Goal: Task Accomplishment & Management: Manage account settings

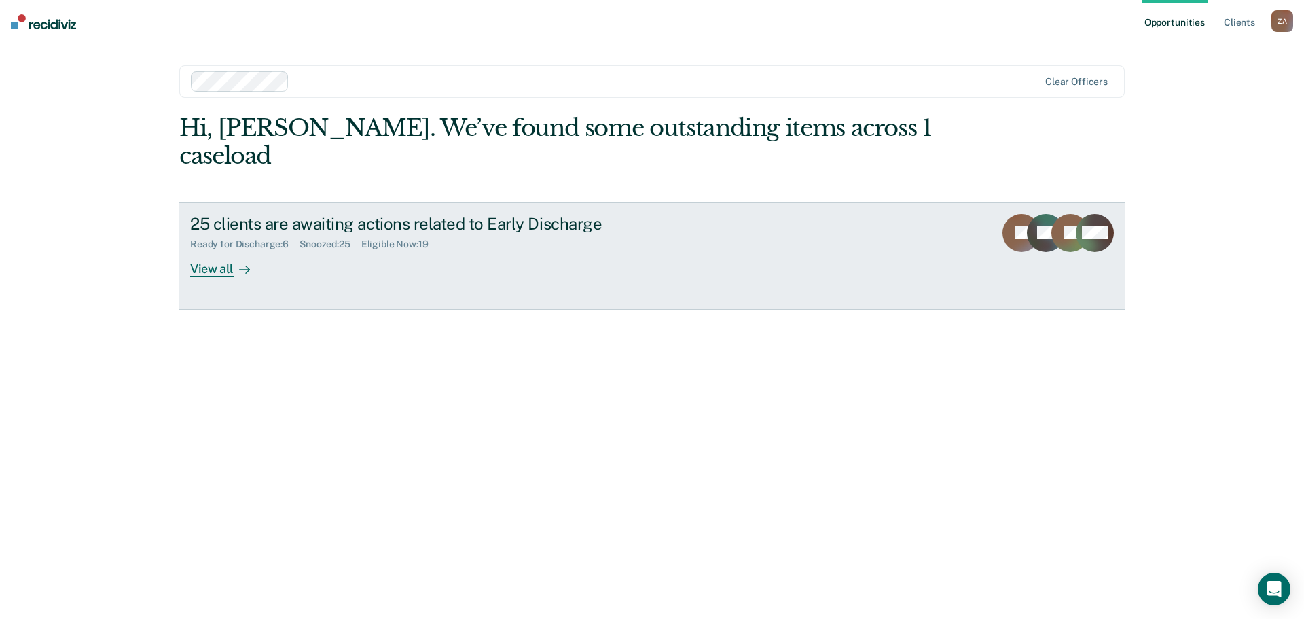
click at [204, 250] on div "View all" at bounding box center [228, 263] width 76 height 26
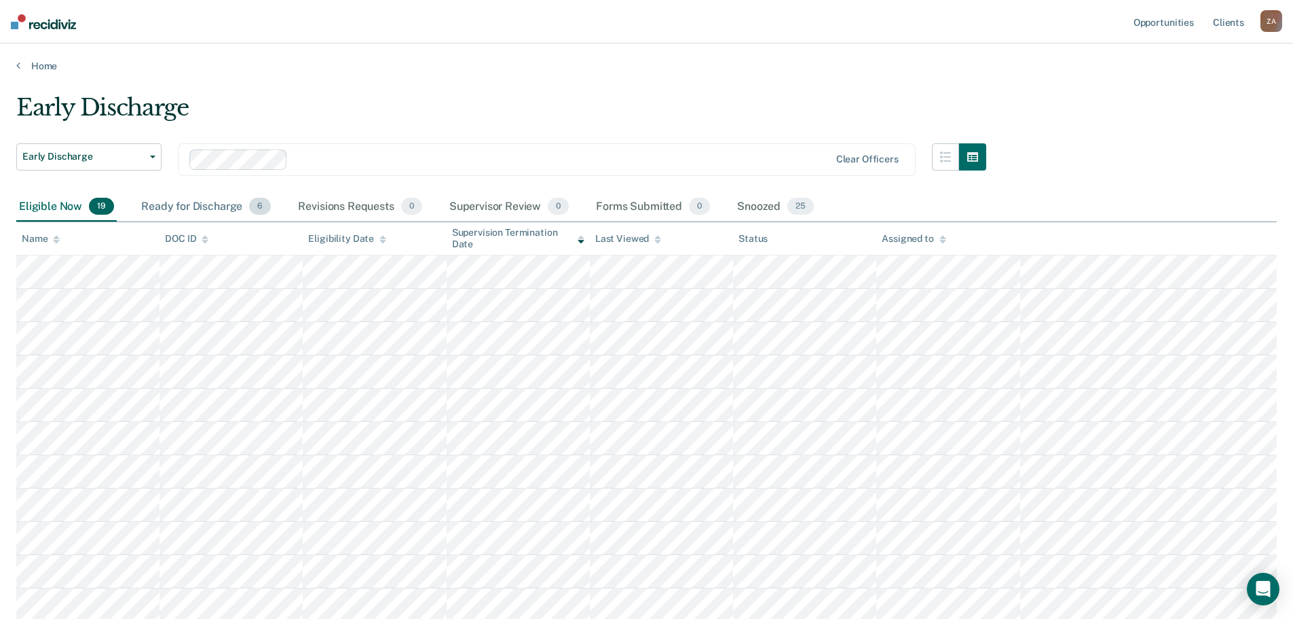
click at [215, 208] on div "Ready for Discharge 6" at bounding box center [206, 207] width 135 height 30
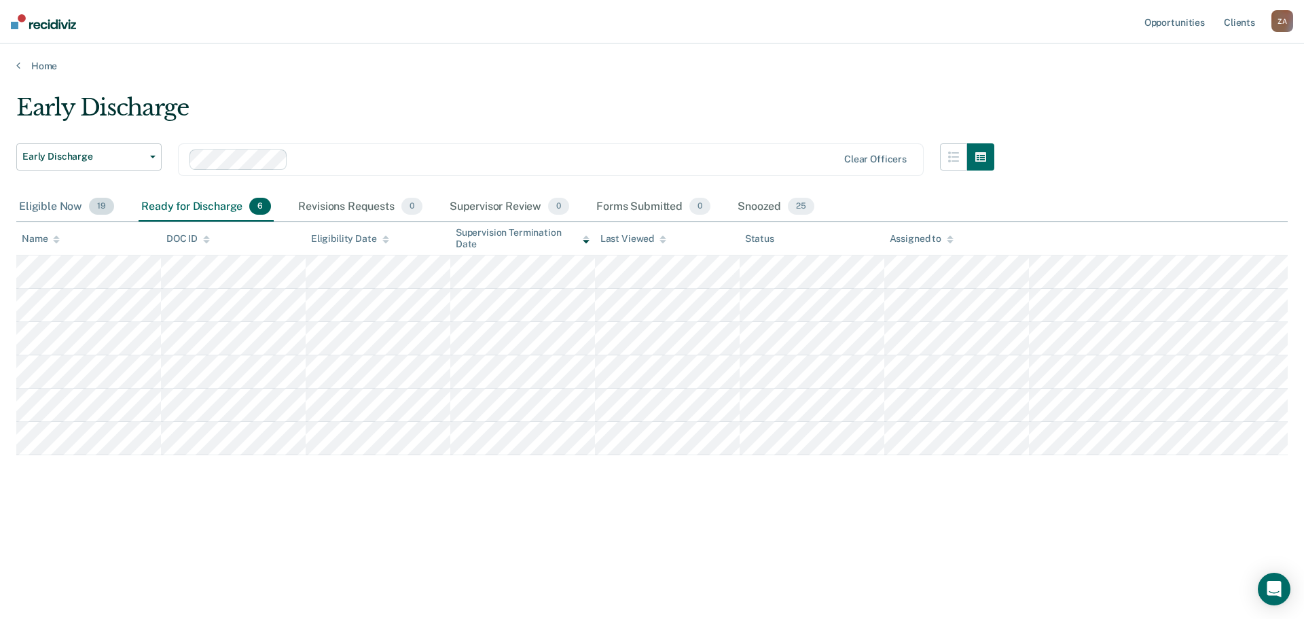
click at [67, 200] on div "Eligible Now 19" at bounding box center [66, 207] width 100 height 30
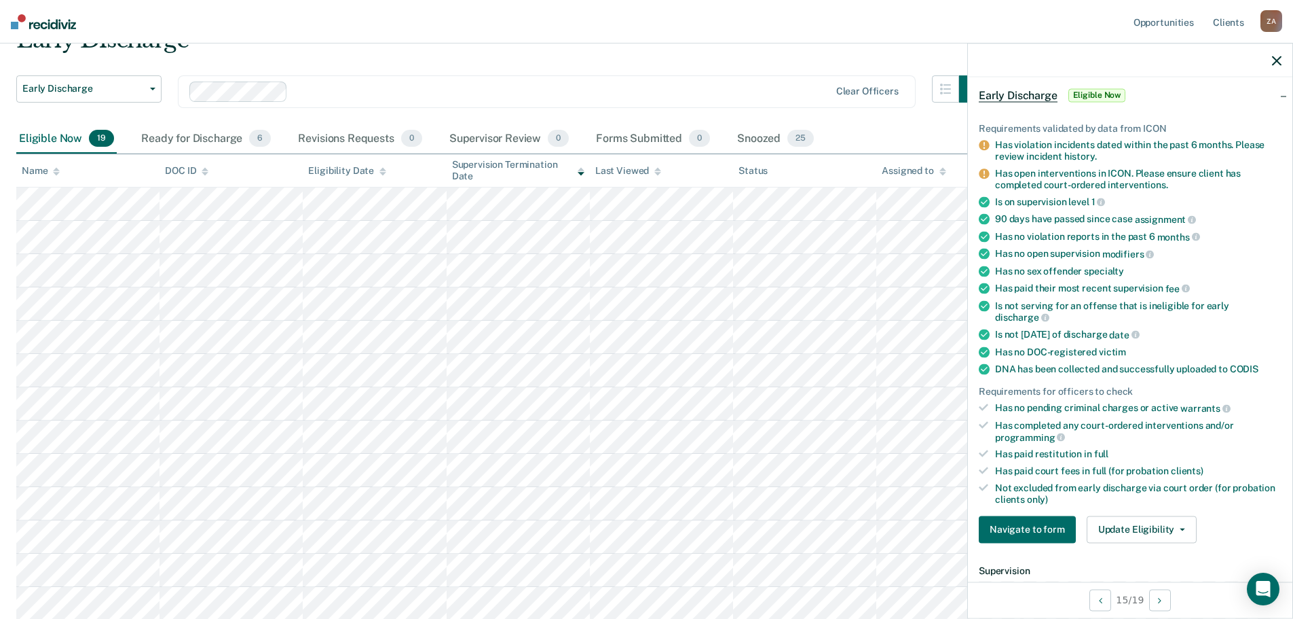
scroll to position [339, 0]
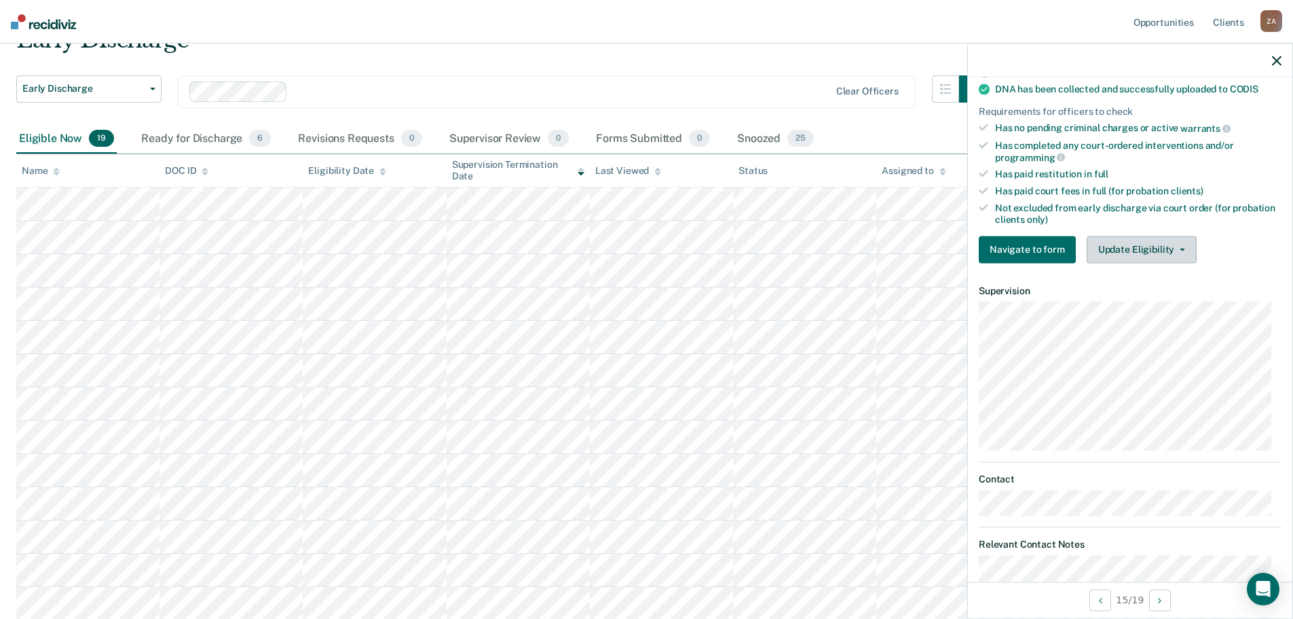
click at [1139, 238] on button "Update Eligibility" at bounding box center [1142, 249] width 110 height 27
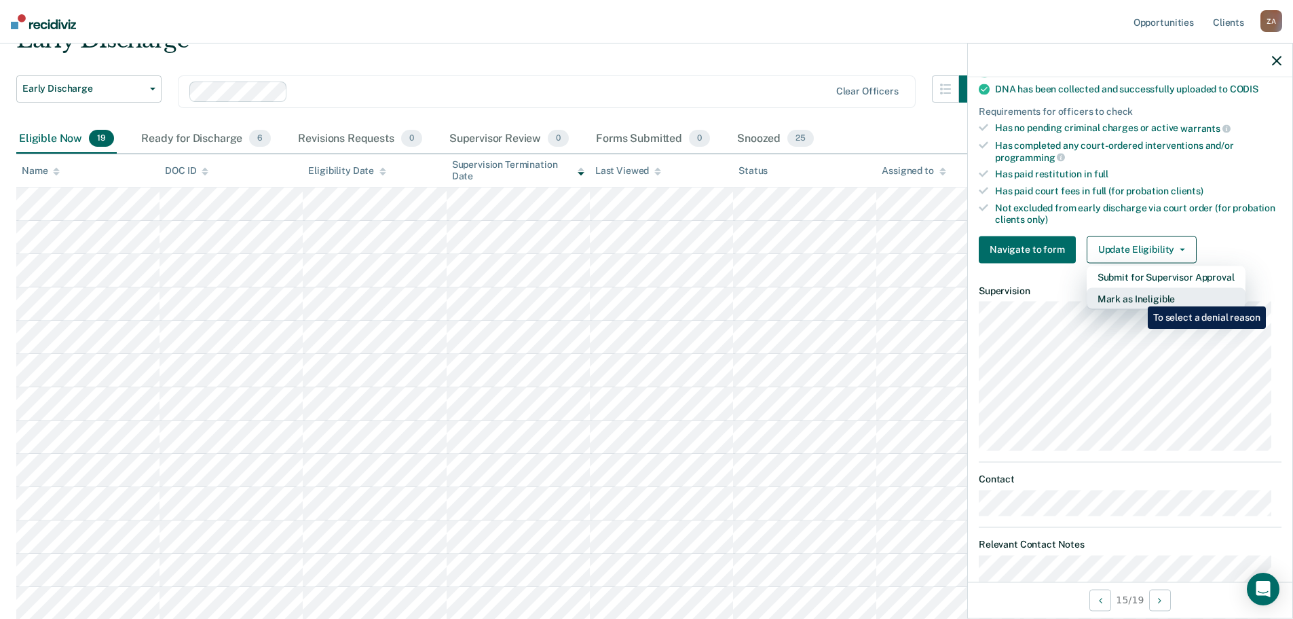
click at [1139, 295] on button "Mark as Ineligible" at bounding box center [1166, 298] width 159 height 22
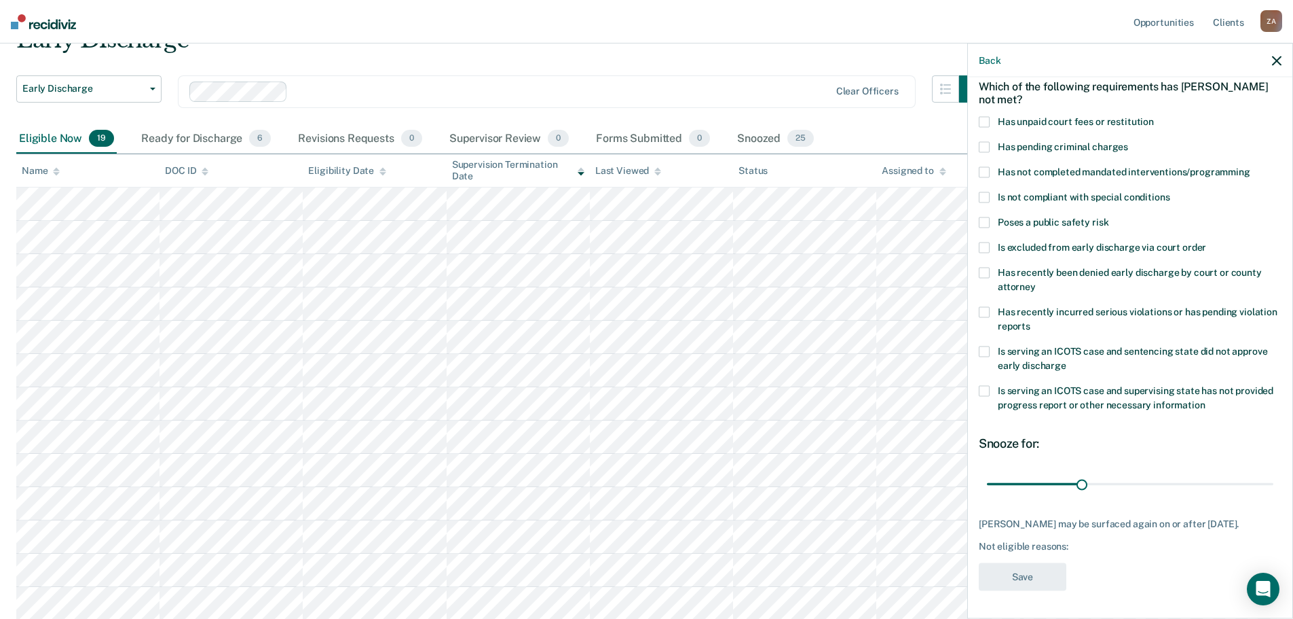
click at [988, 167] on span at bounding box center [984, 172] width 11 height 11
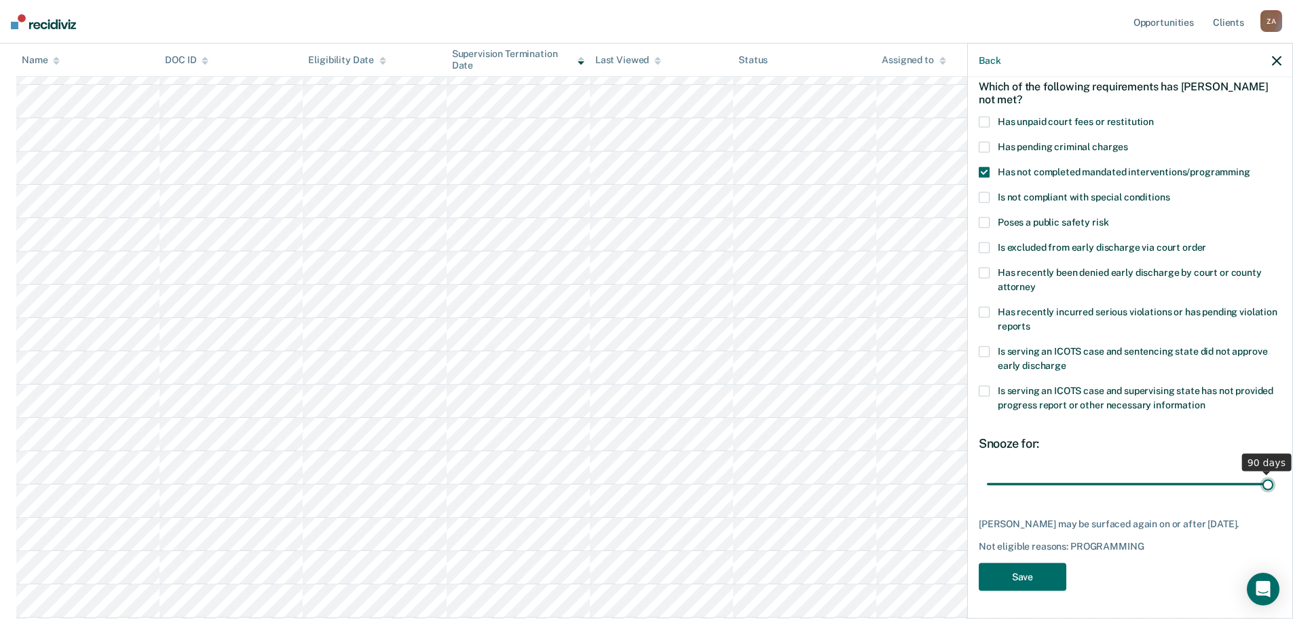
drag, startPoint x: 1081, startPoint y: 475, endPoint x: 1303, endPoint y: 464, distance: 222.3
type input "90"
click at [1274, 472] on input "range" at bounding box center [1130, 484] width 287 height 24
click at [1018, 581] on button "Save" at bounding box center [1023, 577] width 88 height 28
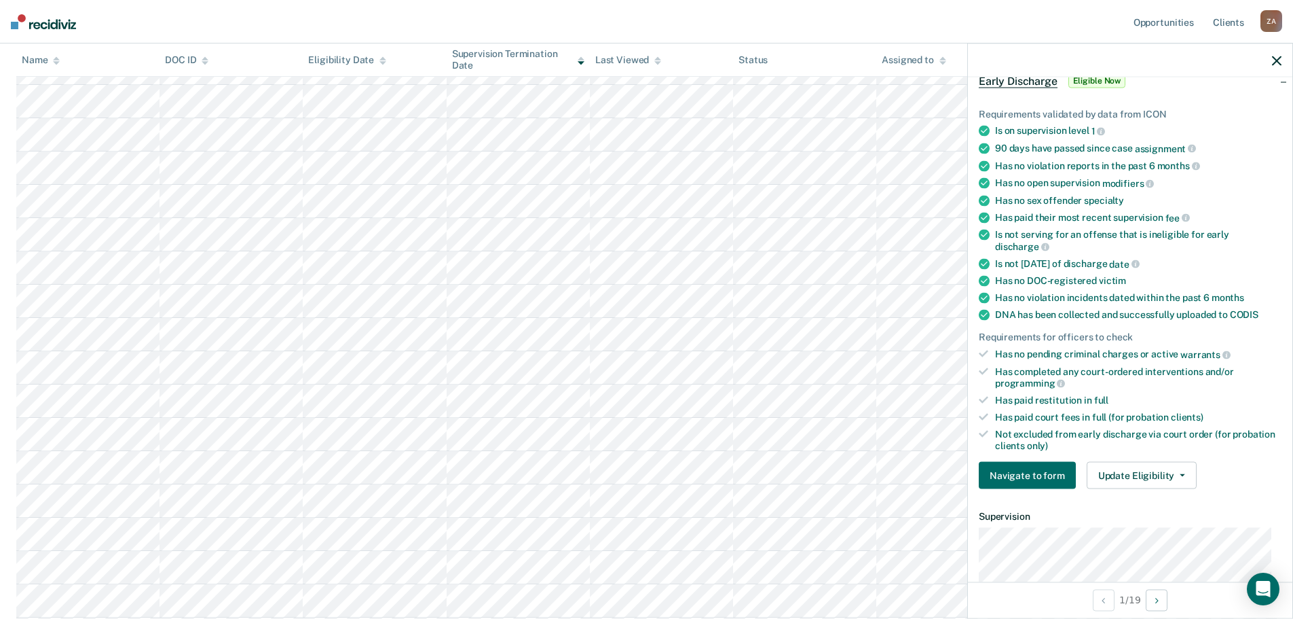
click at [1275, 57] on icon "button" at bounding box center [1277, 61] width 10 height 10
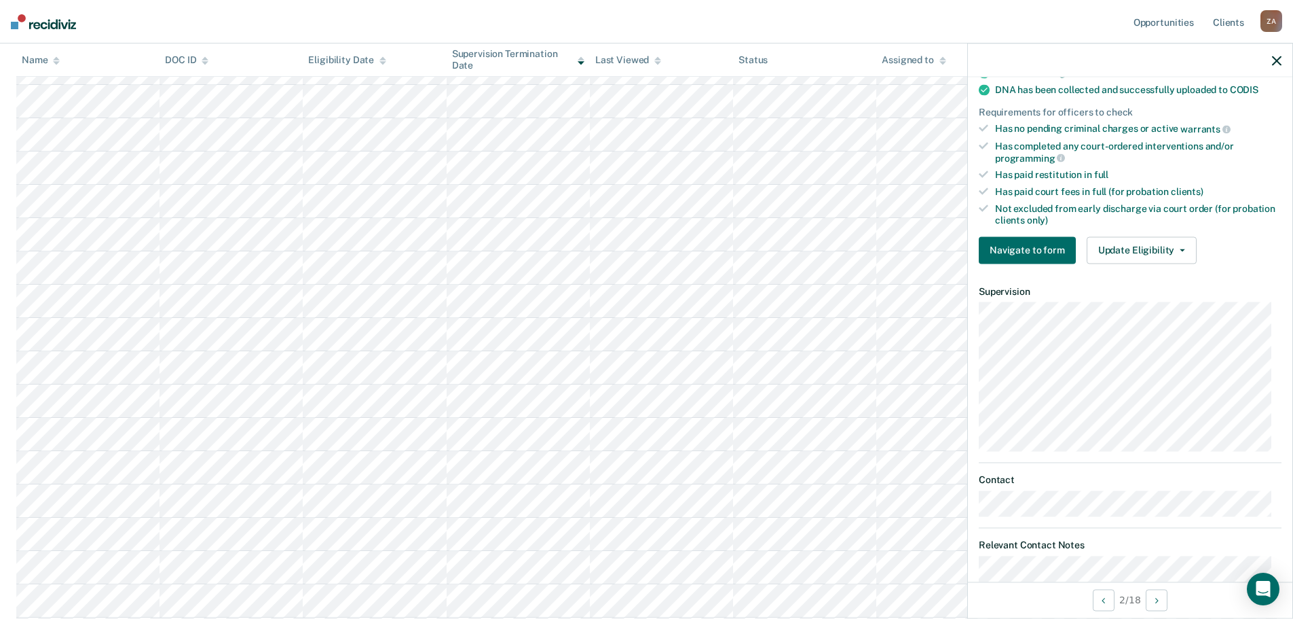
scroll to position [339, 0]
click at [1164, 246] on button "Update Eligibility" at bounding box center [1142, 249] width 110 height 27
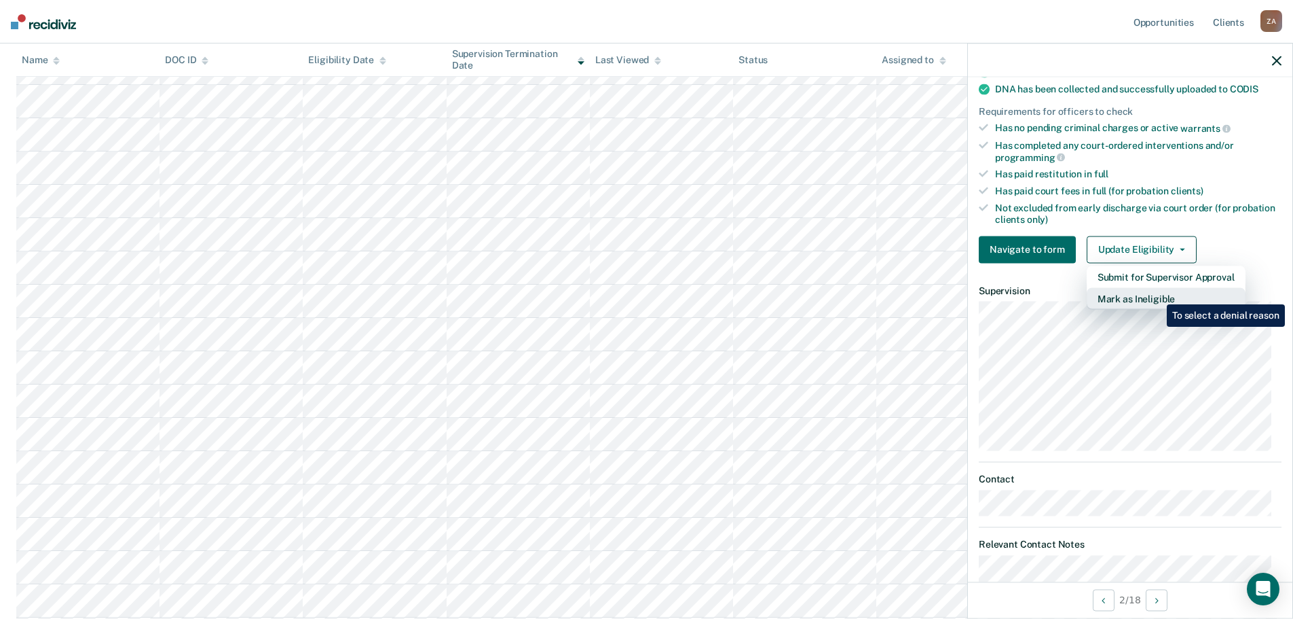
click at [1157, 294] on button "Mark as Ineligible" at bounding box center [1166, 298] width 159 height 22
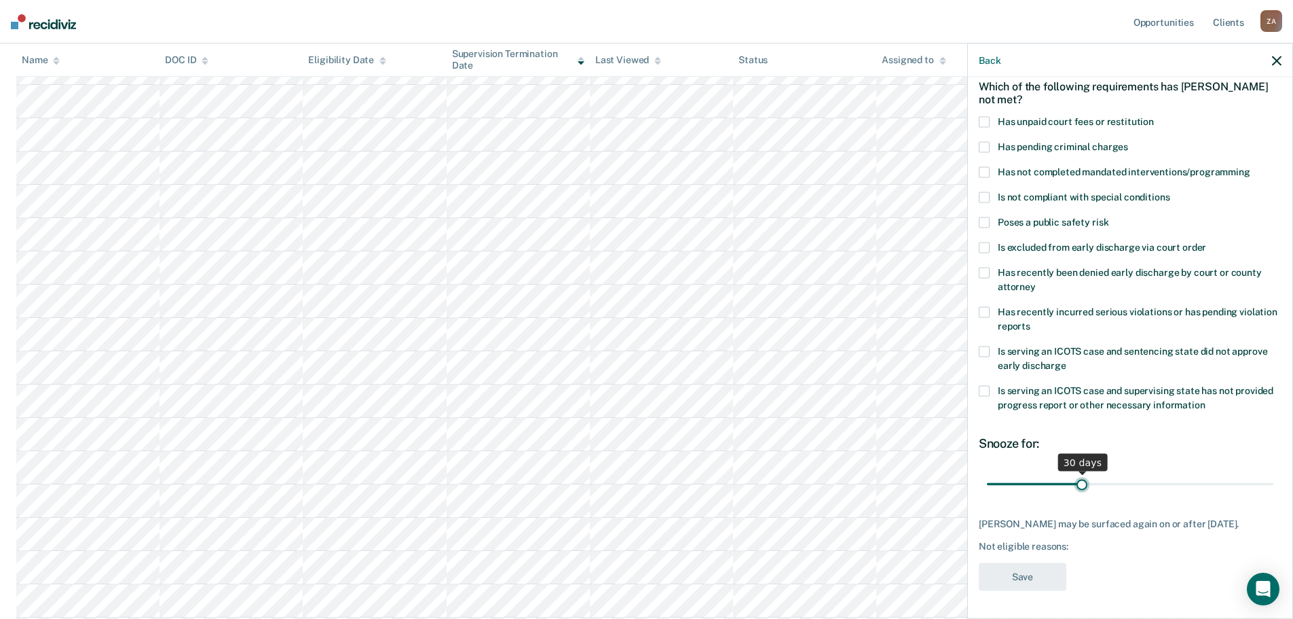
click at [1079, 472] on input "range" at bounding box center [1130, 484] width 287 height 24
drag, startPoint x: 1077, startPoint y: 475, endPoint x: 1359, endPoint y: 467, distance: 282.6
type input "90"
click at [1274, 474] on input "range" at bounding box center [1130, 486] width 287 height 24
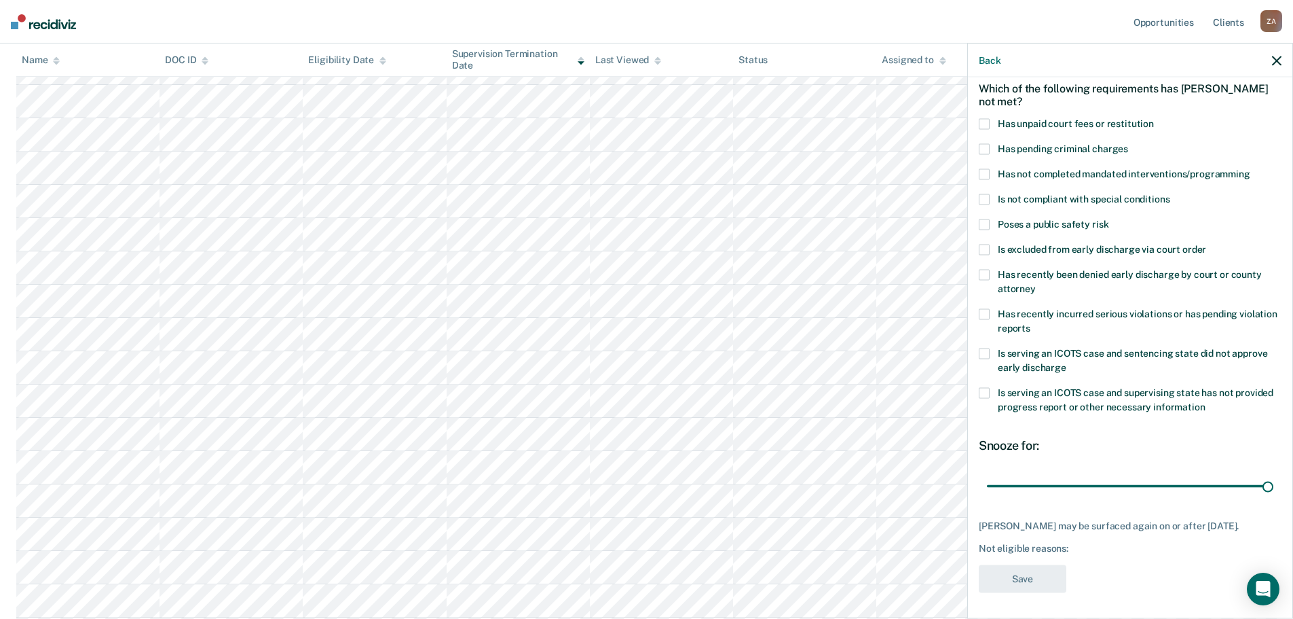
click at [983, 170] on span at bounding box center [984, 174] width 11 height 11
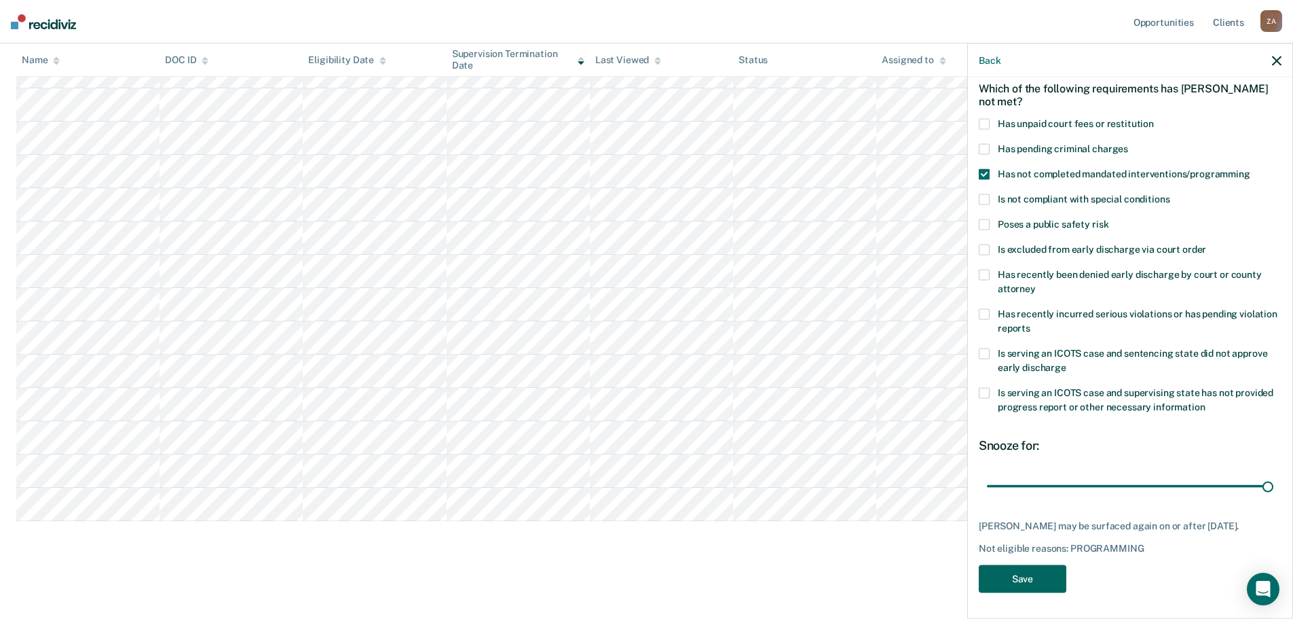
click at [1043, 583] on button "Save" at bounding box center [1023, 579] width 88 height 28
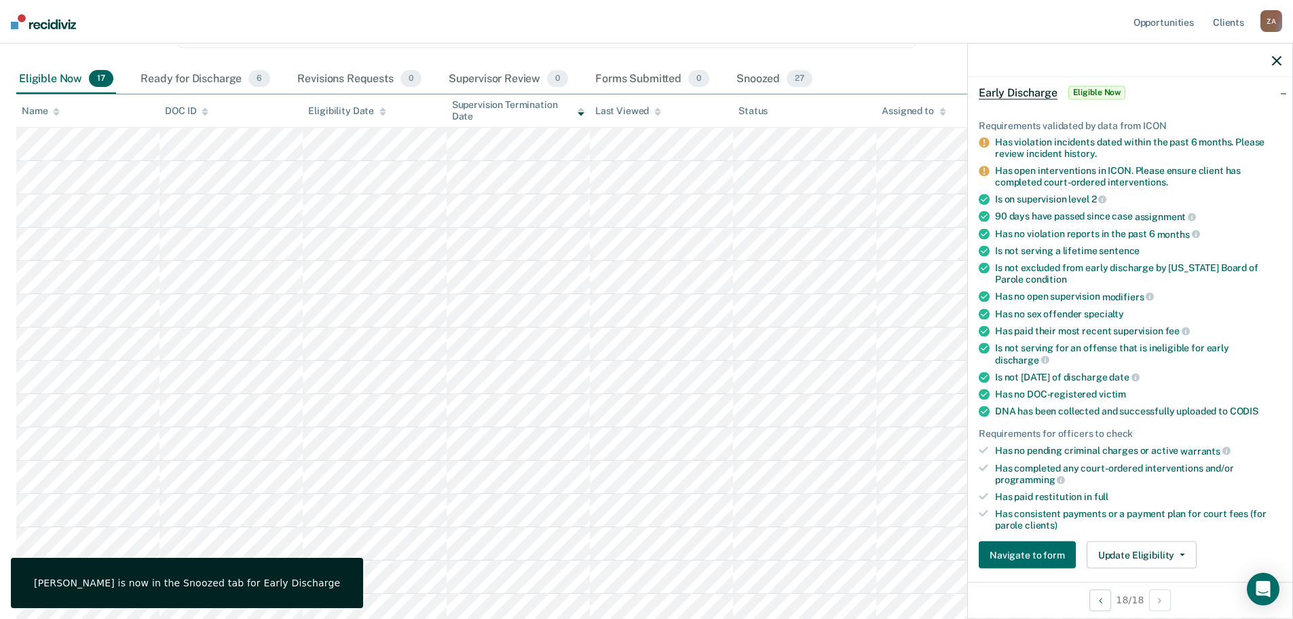
scroll to position [204, 0]
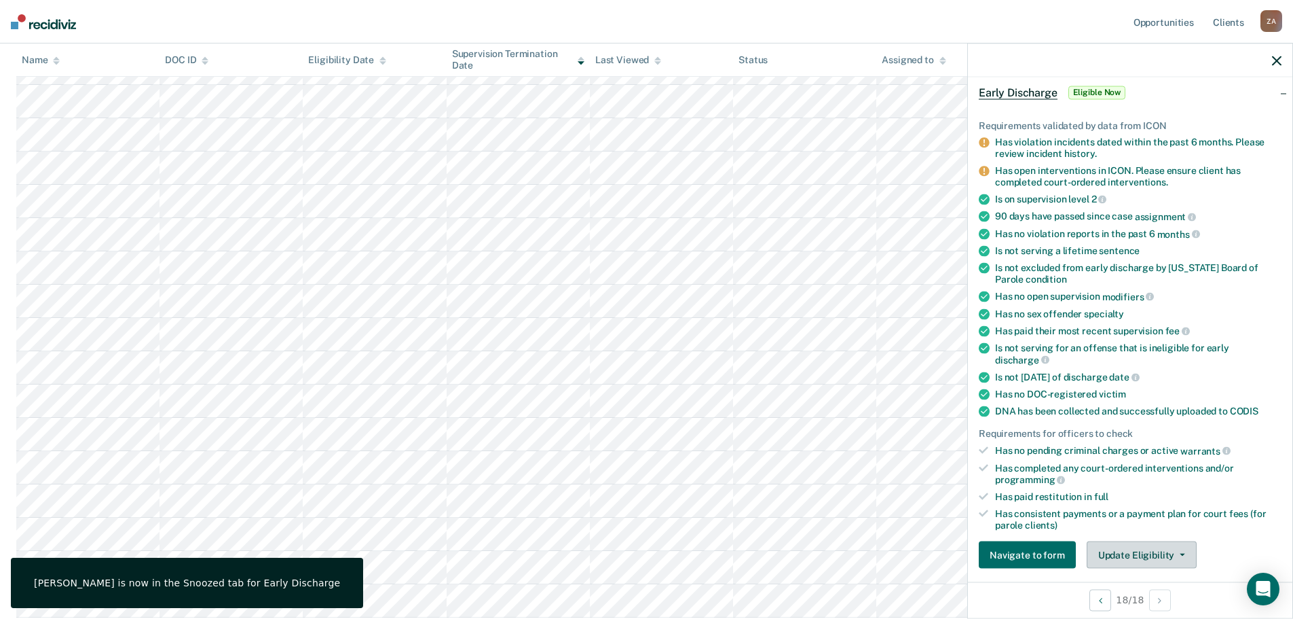
click at [1140, 545] on button "Update Eligibility" at bounding box center [1142, 554] width 110 height 27
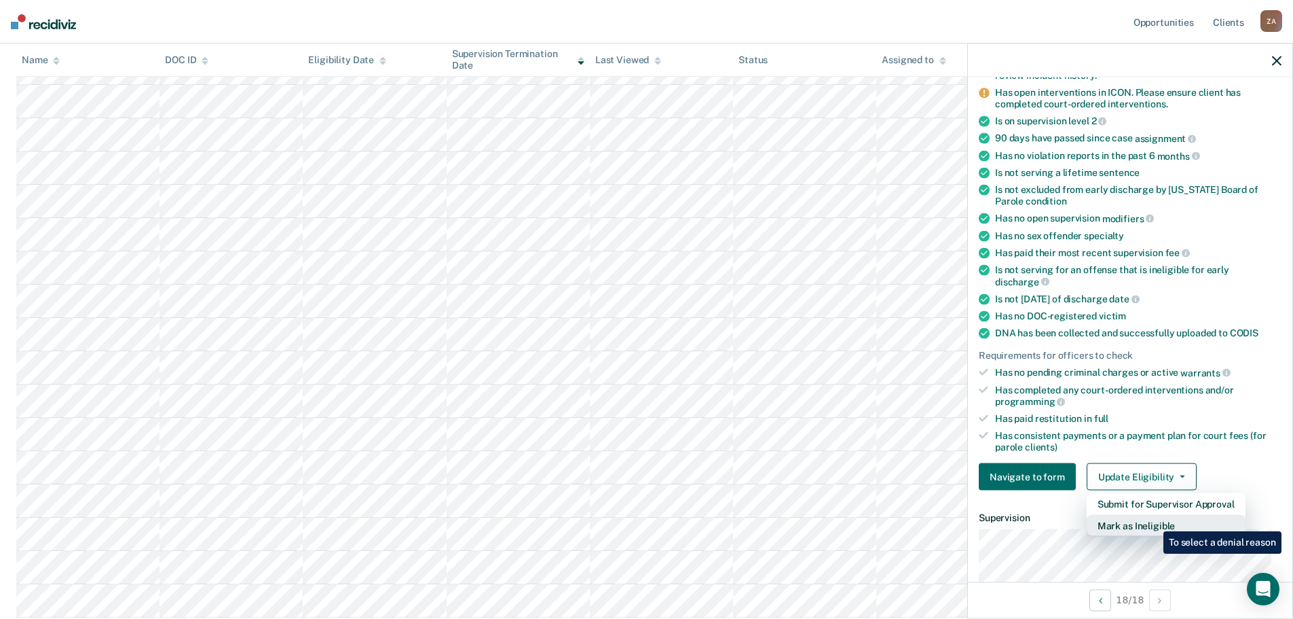
click at [1154, 521] on button "Mark as Ineligible" at bounding box center [1166, 526] width 159 height 22
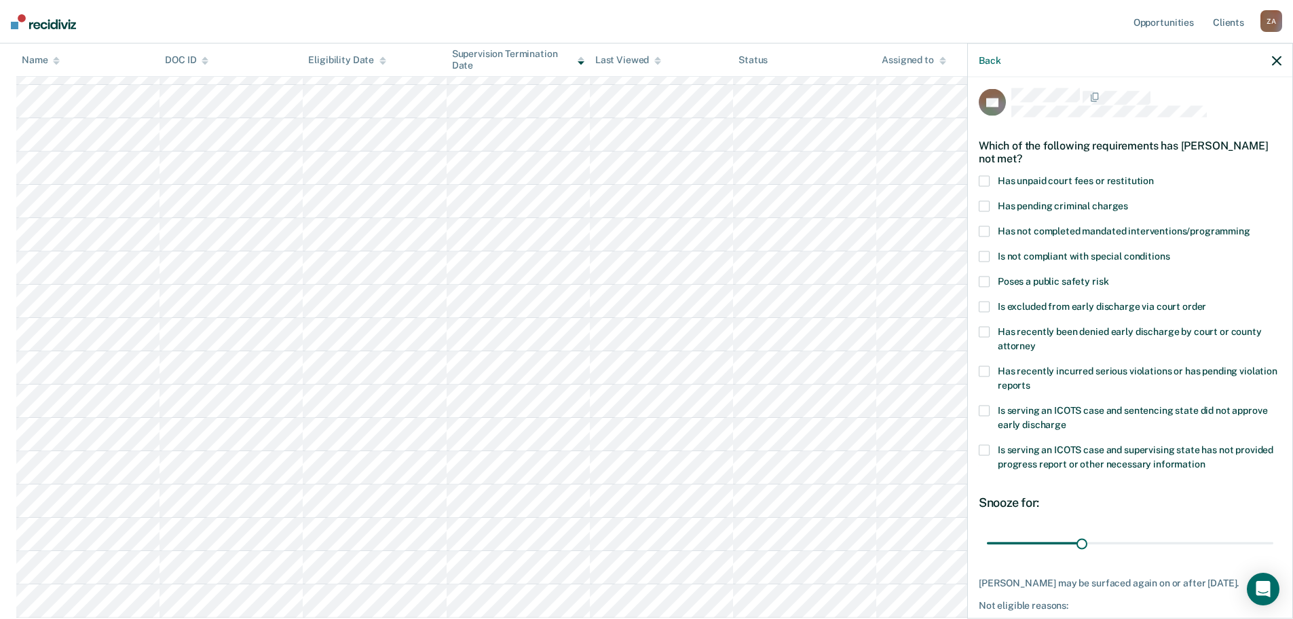
scroll to position [0, 0]
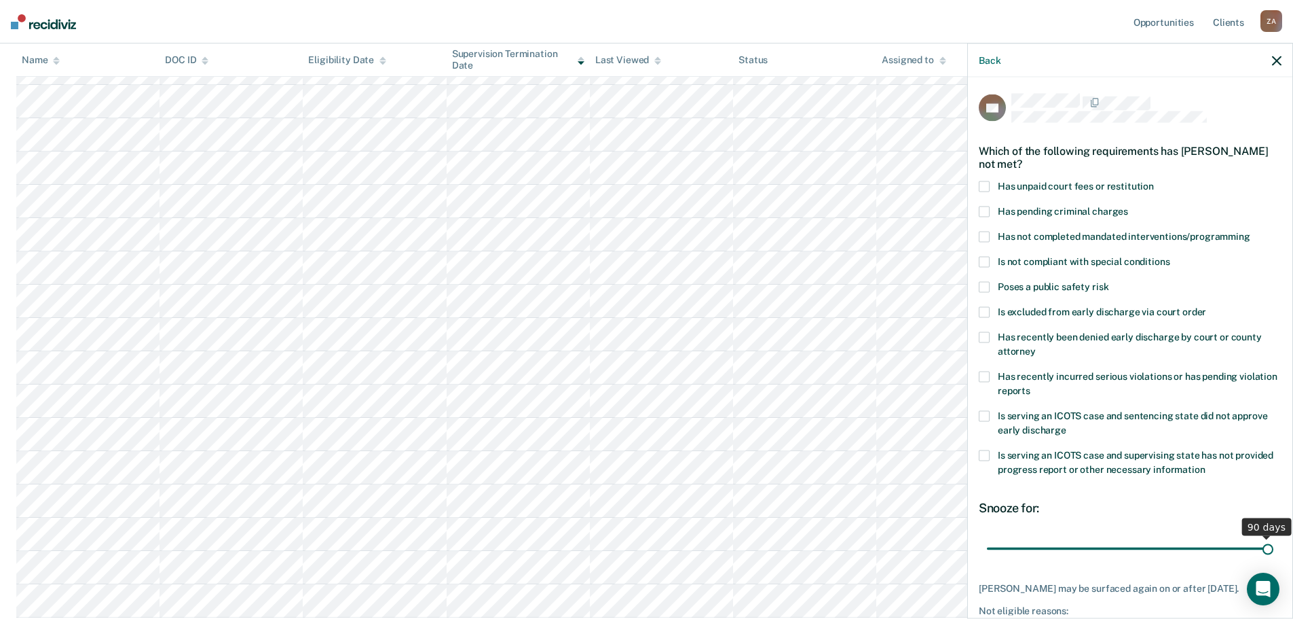
drag, startPoint x: 1078, startPoint y: 551, endPoint x: 1336, endPoint y: 532, distance: 258.1
type input "90"
click at [1274, 536] on input "range" at bounding box center [1130, 548] width 287 height 24
click at [988, 234] on span at bounding box center [984, 237] width 11 height 11
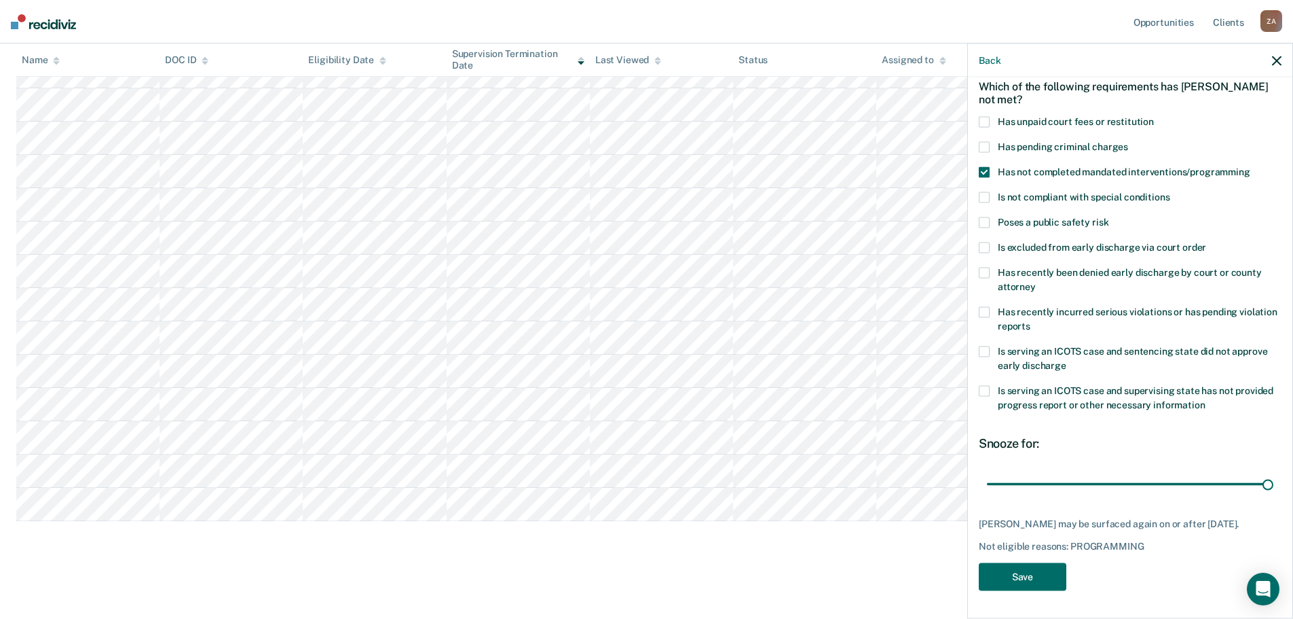
scroll to position [74, 0]
click at [1025, 580] on button "Save" at bounding box center [1023, 577] width 88 height 28
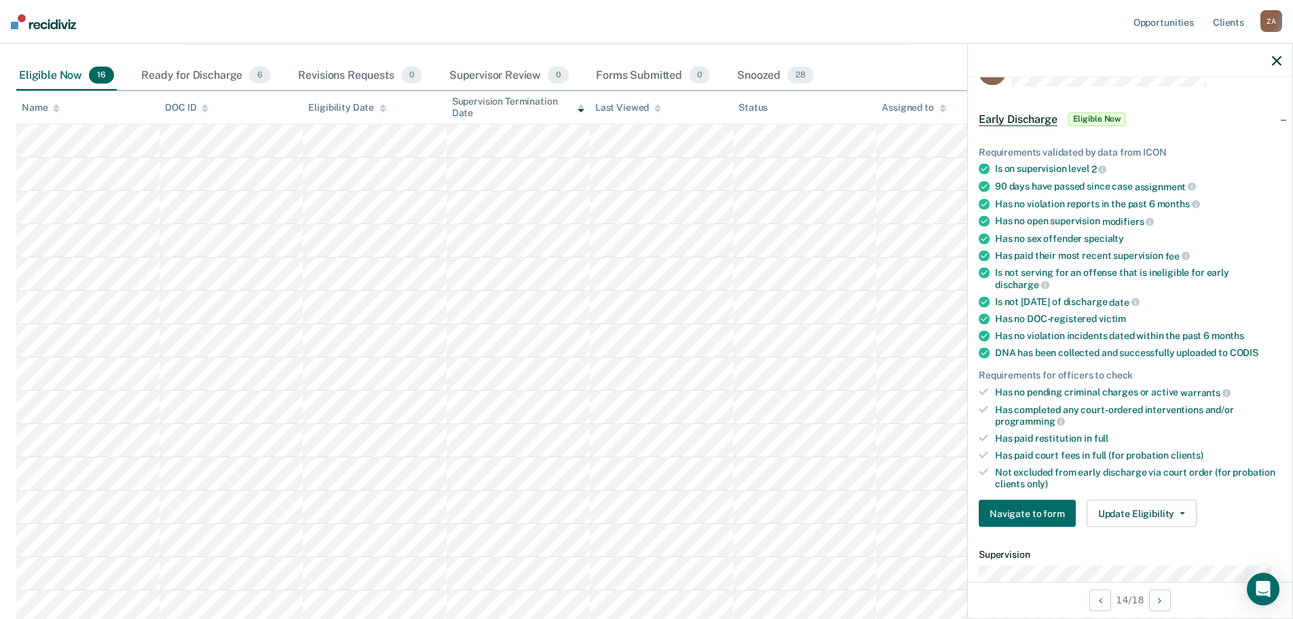
scroll to position [0, 0]
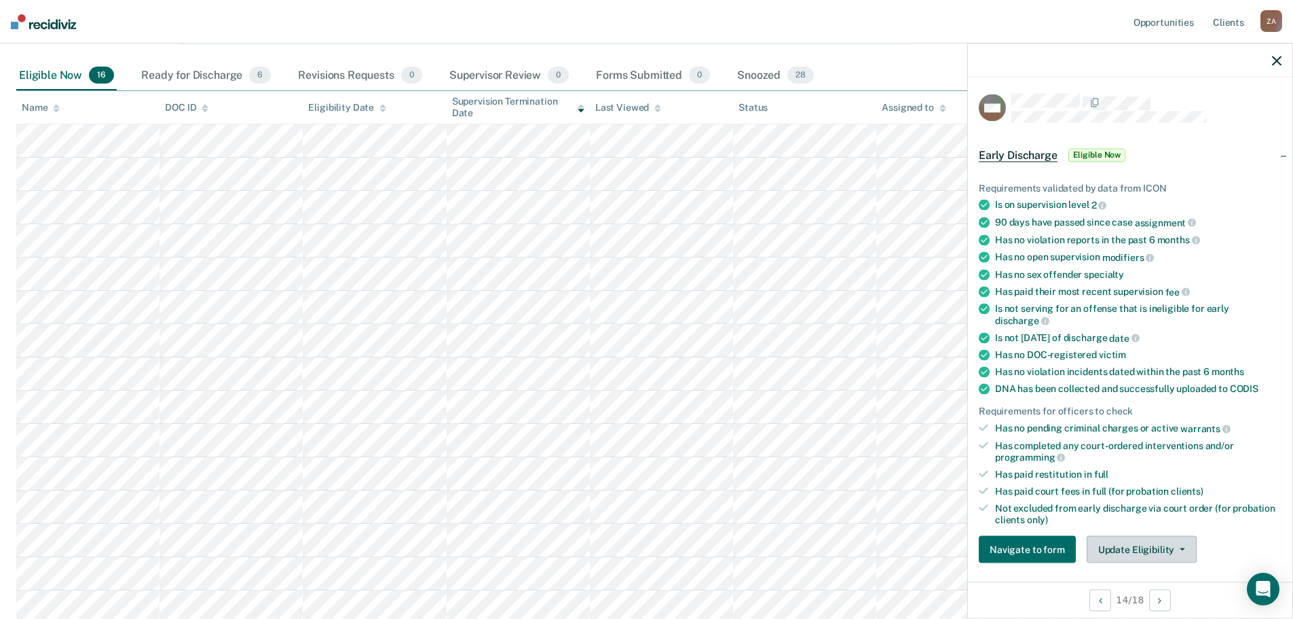
click at [1125, 548] on button "Update Eligibility" at bounding box center [1142, 549] width 110 height 27
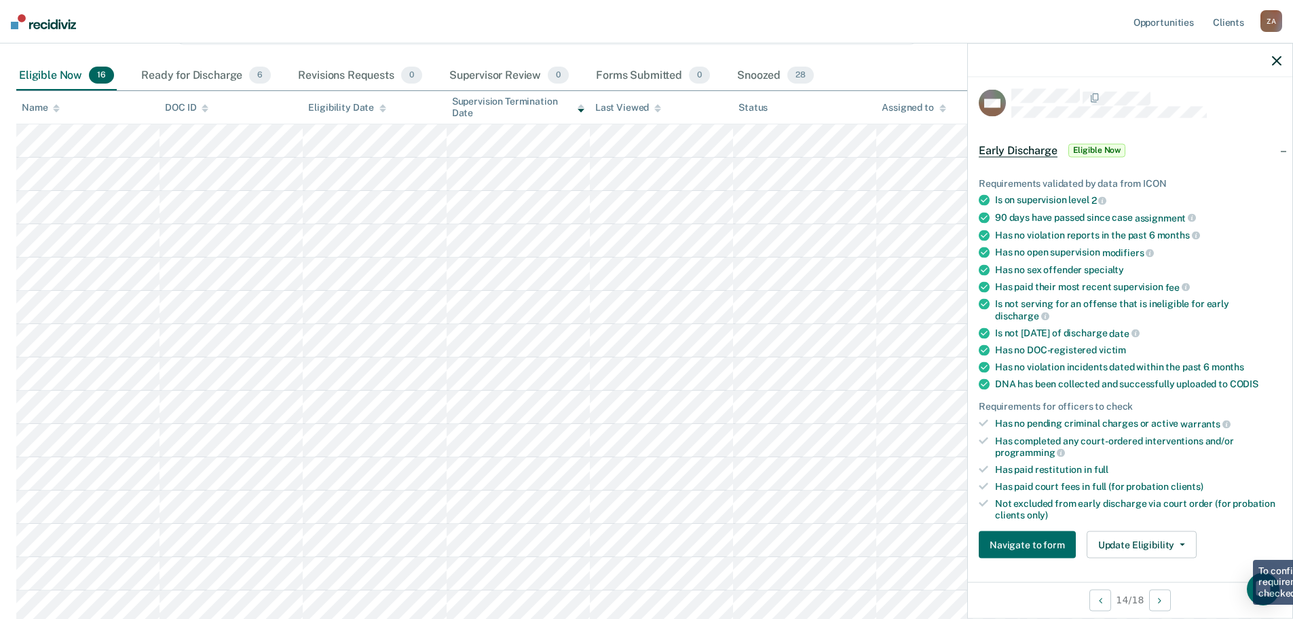
click at [1192, 424] on span "warrants" at bounding box center [1206, 423] width 50 height 11
click at [175, 74] on div "Ready for Discharge 6" at bounding box center [206, 76] width 135 height 30
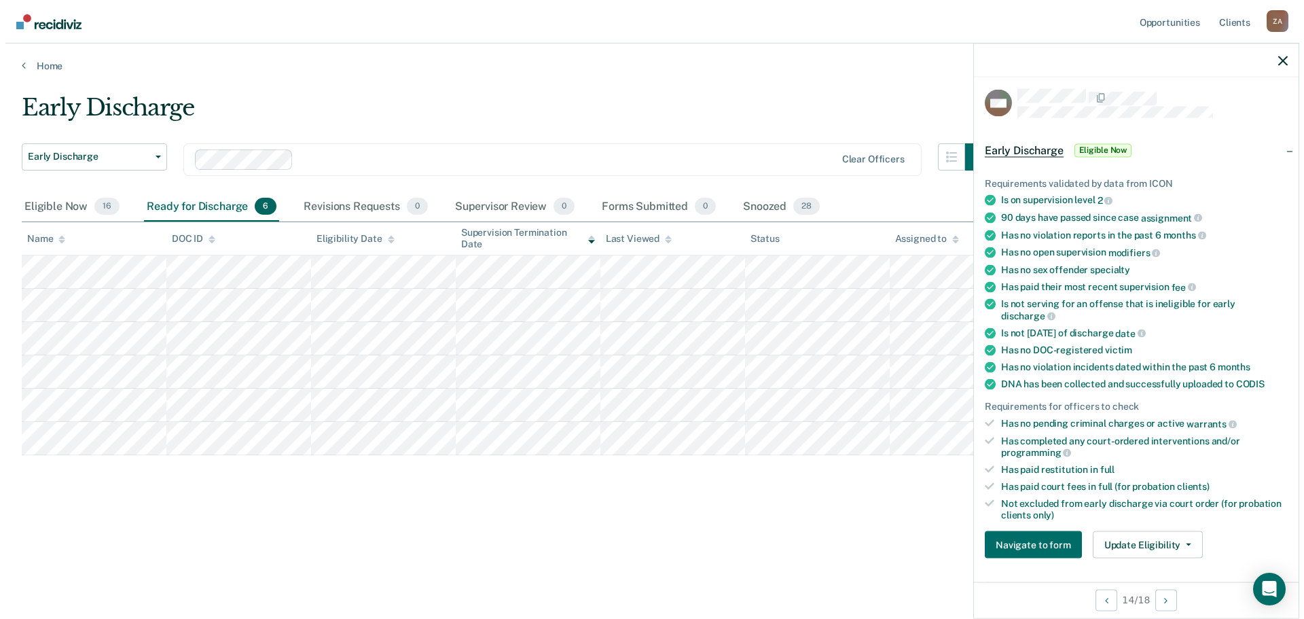
scroll to position [0, 0]
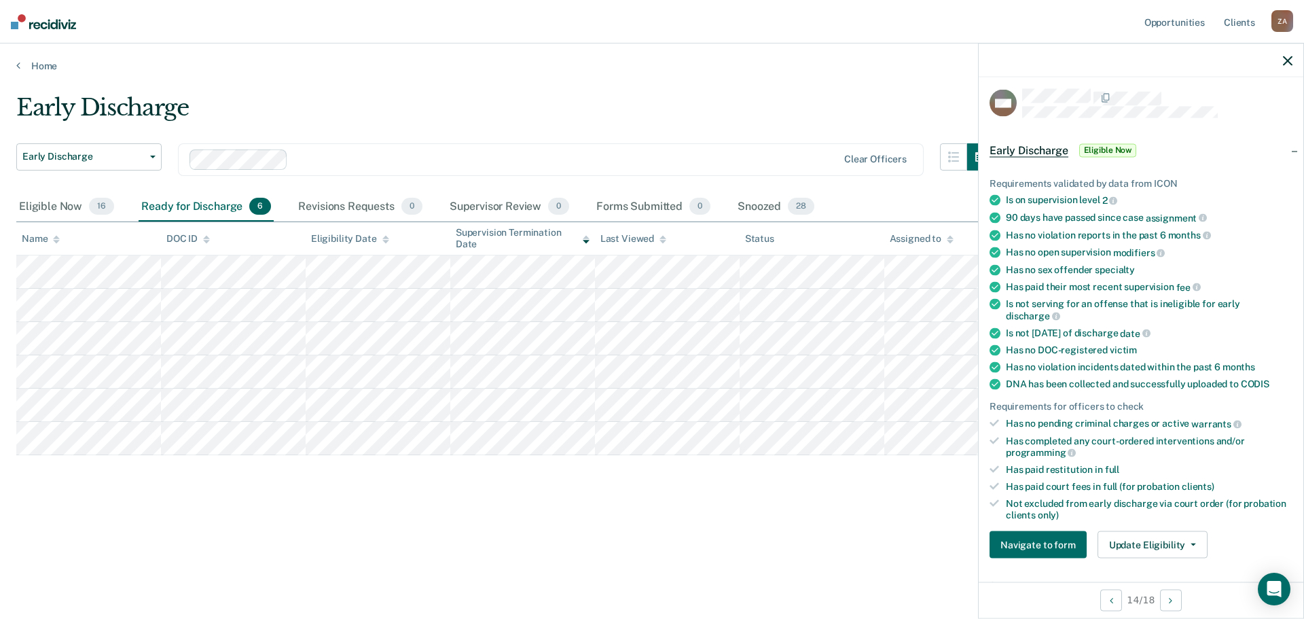
click at [1287, 59] on icon "button" at bounding box center [1288, 61] width 10 height 10
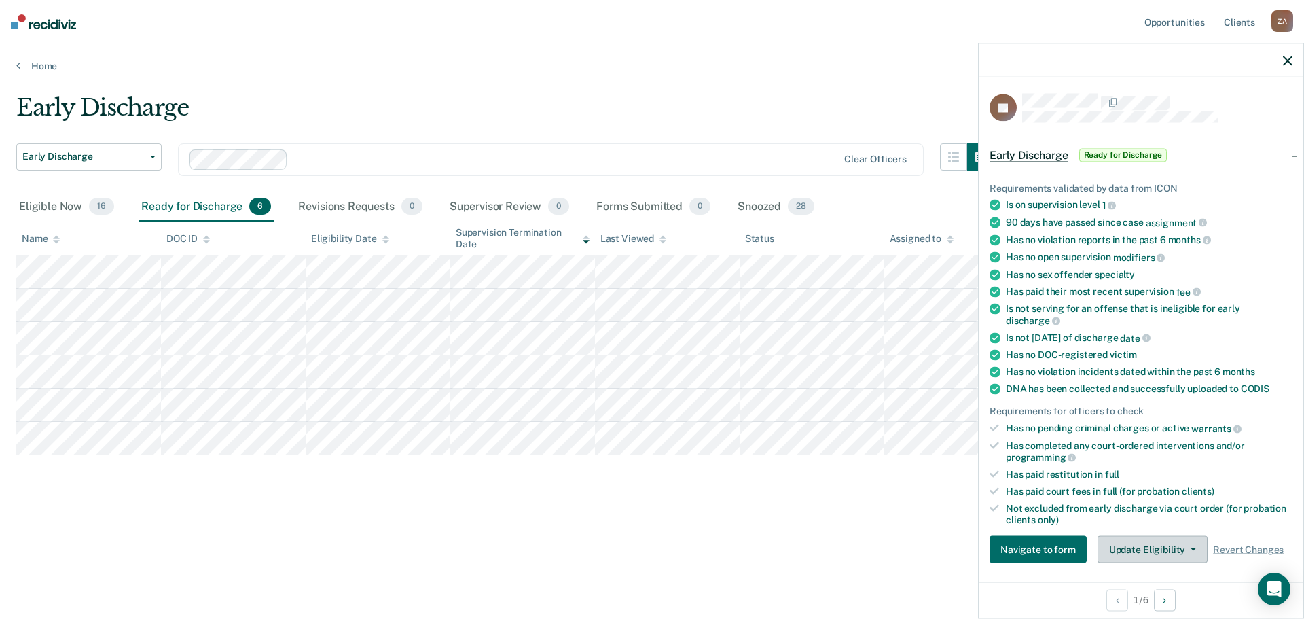
click at [1169, 547] on button "Update Eligibility" at bounding box center [1152, 549] width 110 height 27
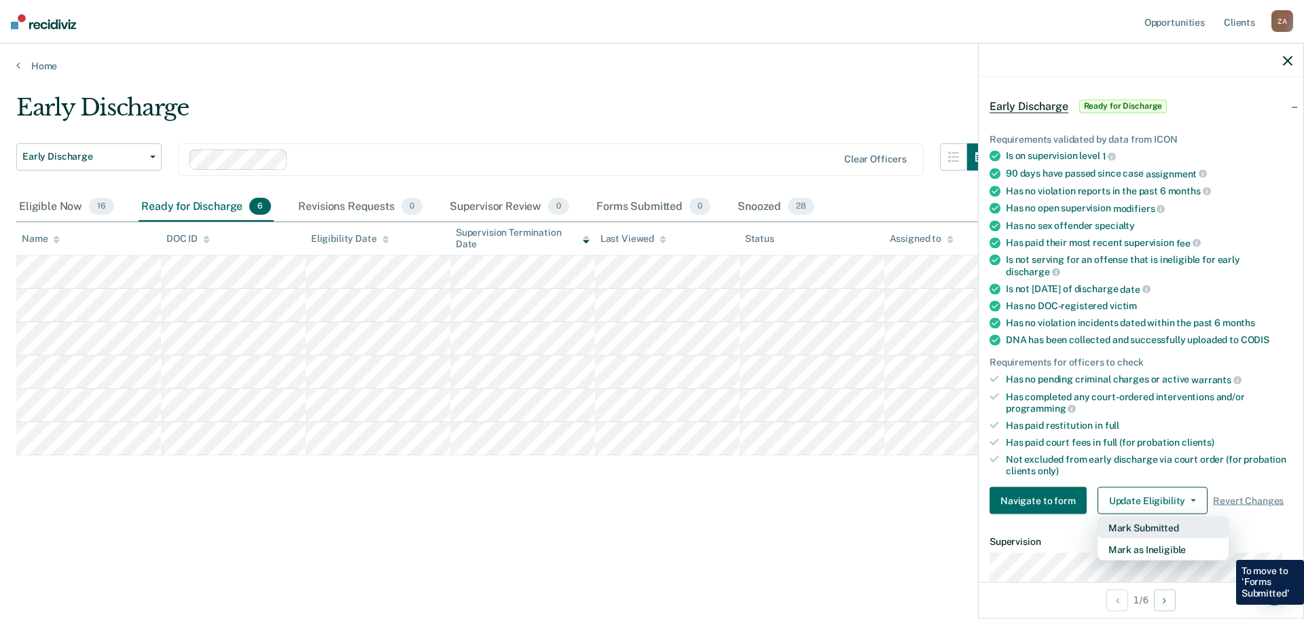
scroll to position [73, 0]
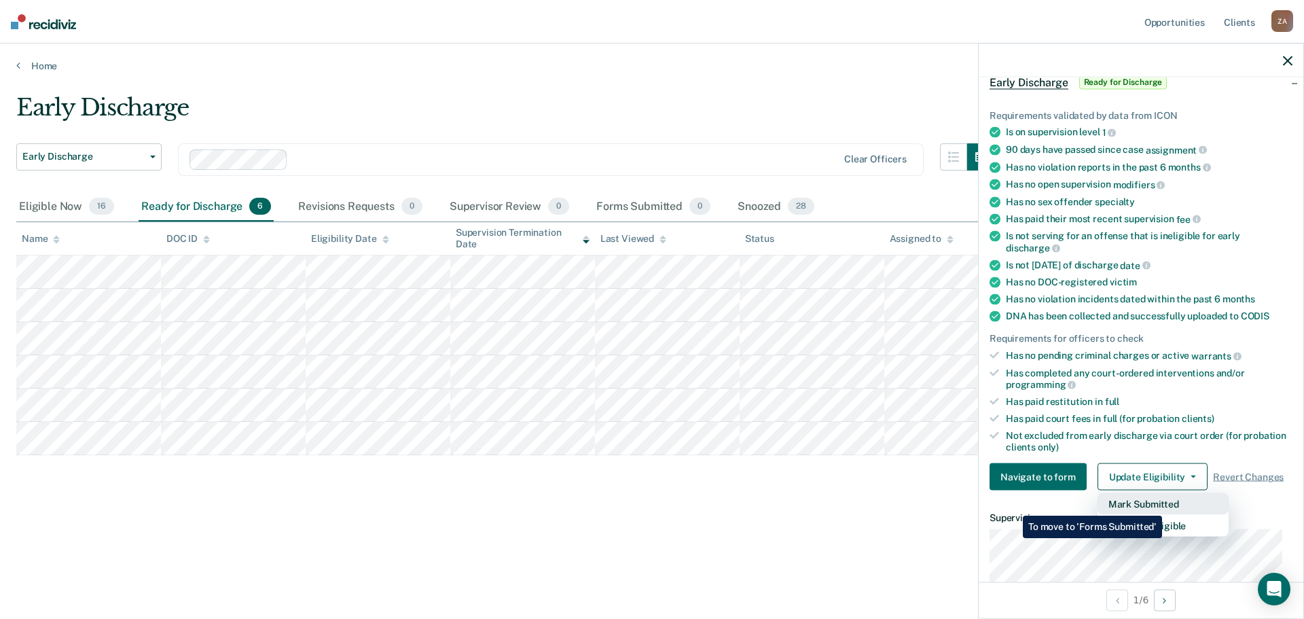
click at [1165, 505] on button "Mark Submitted" at bounding box center [1162, 504] width 131 height 22
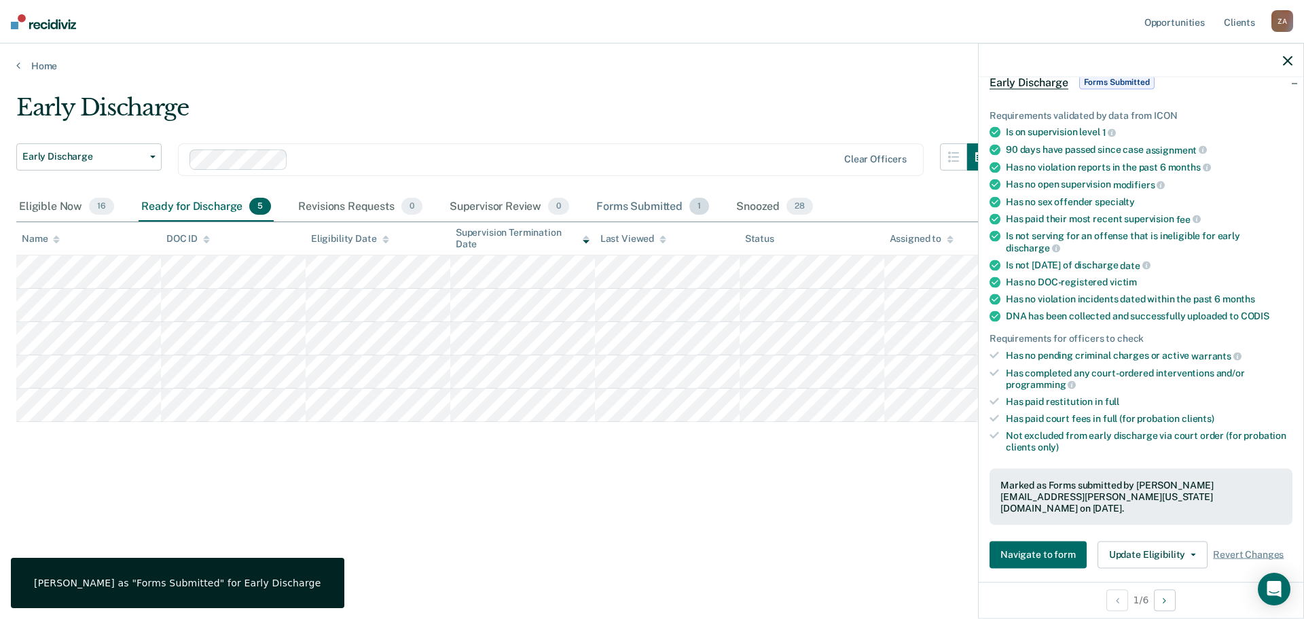
click at [649, 203] on div "Forms Submitted 1" at bounding box center [652, 207] width 118 height 30
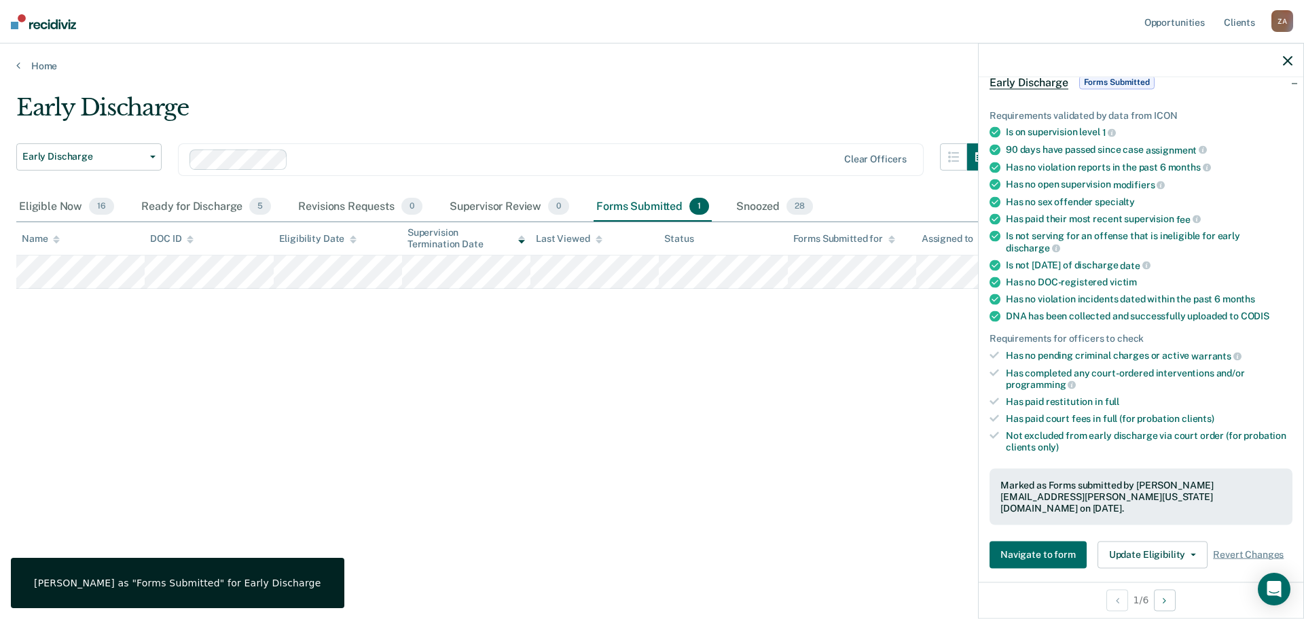
click at [1287, 62] on icon "button" at bounding box center [1288, 61] width 10 height 10
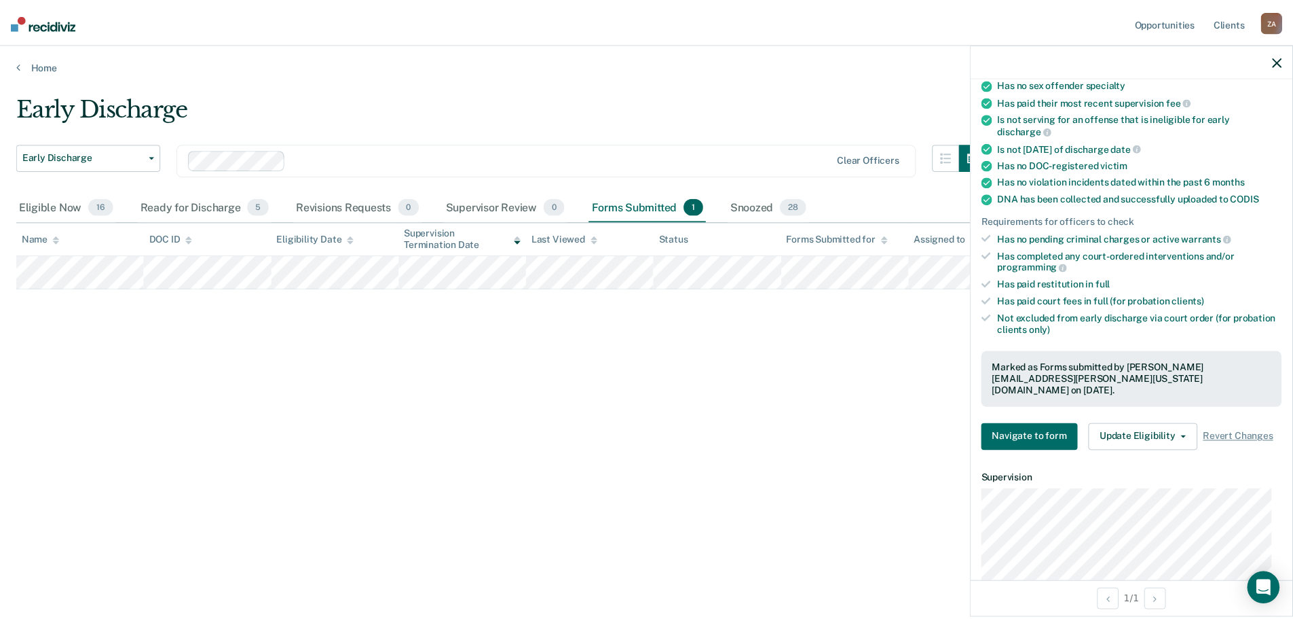
scroll to position [272, 0]
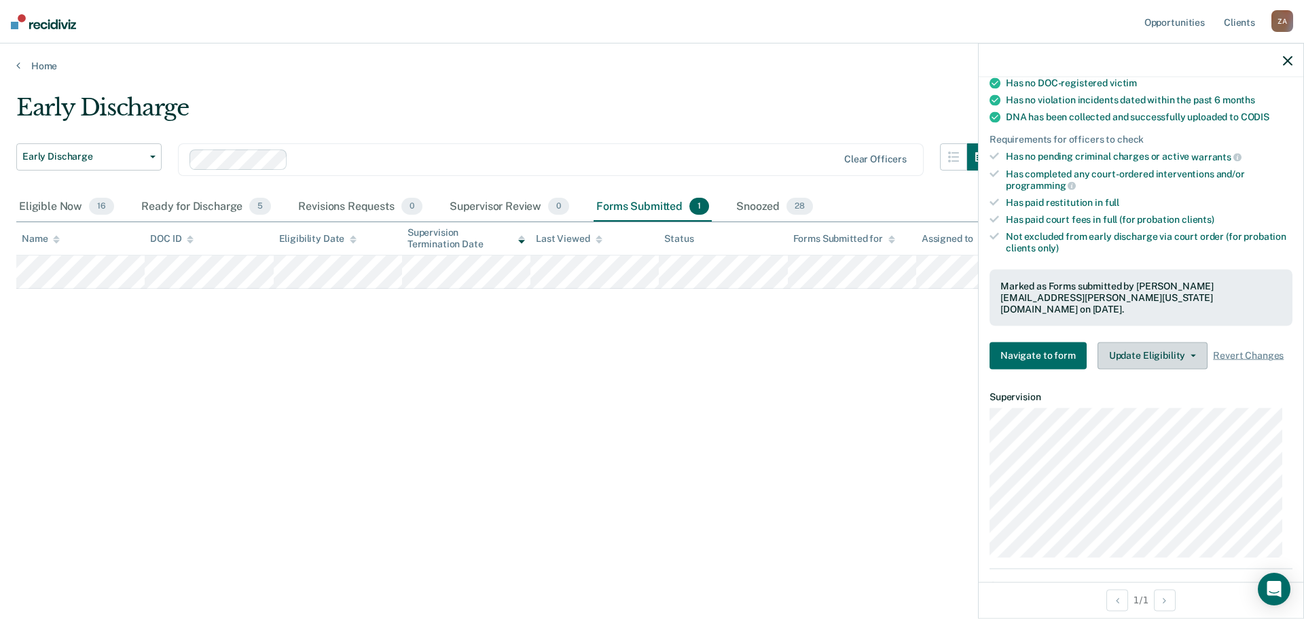
click at [1167, 342] on button "Update Eligibility" at bounding box center [1152, 355] width 110 height 27
click at [661, 416] on div "Early Discharge Early Discharge Early Discharge Clear officers Eligible Now 16 …" at bounding box center [651, 305] width 1271 height 423
click at [1282, 61] on div at bounding box center [1140, 60] width 325 height 34
click at [1287, 60] on icon "button" at bounding box center [1288, 61] width 10 height 10
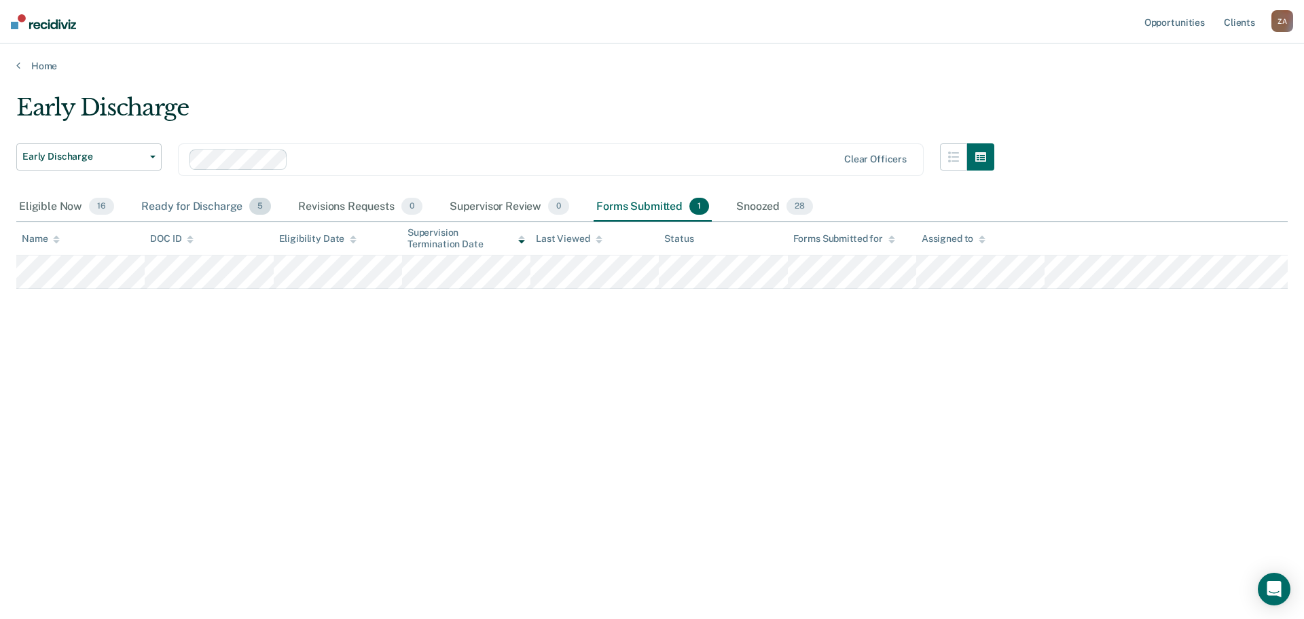
click at [208, 208] on div "Ready for Discharge 5" at bounding box center [206, 207] width 135 height 30
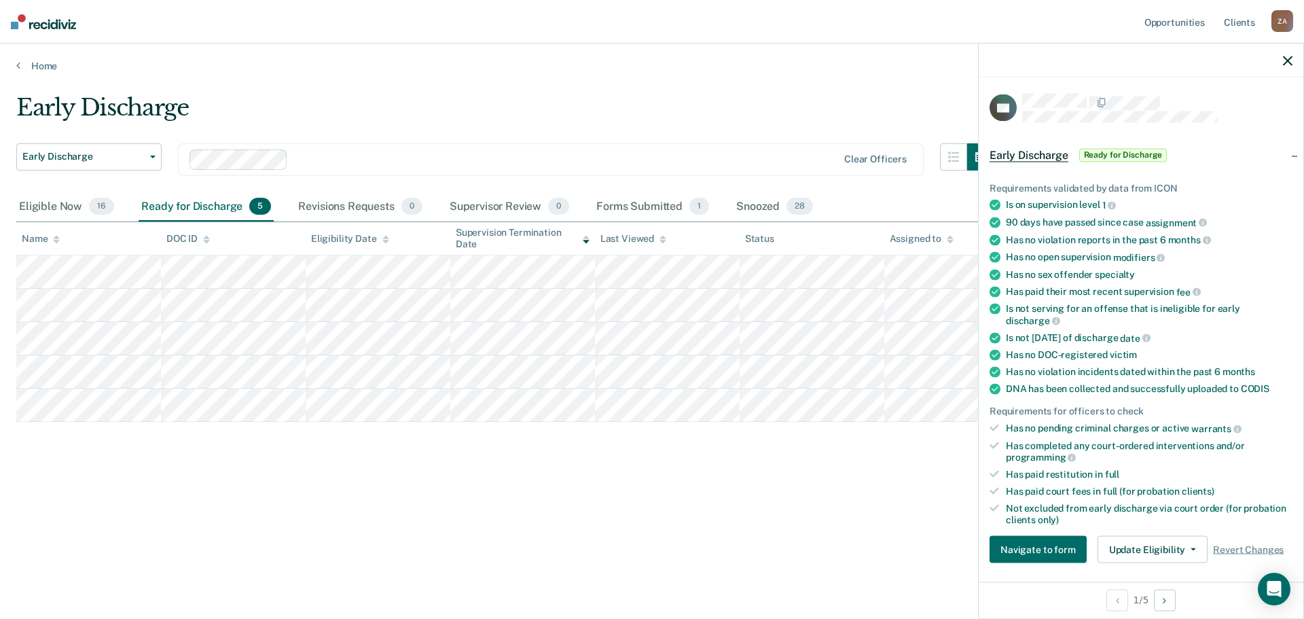
click at [1290, 57] on icon "button" at bounding box center [1288, 61] width 10 height 10
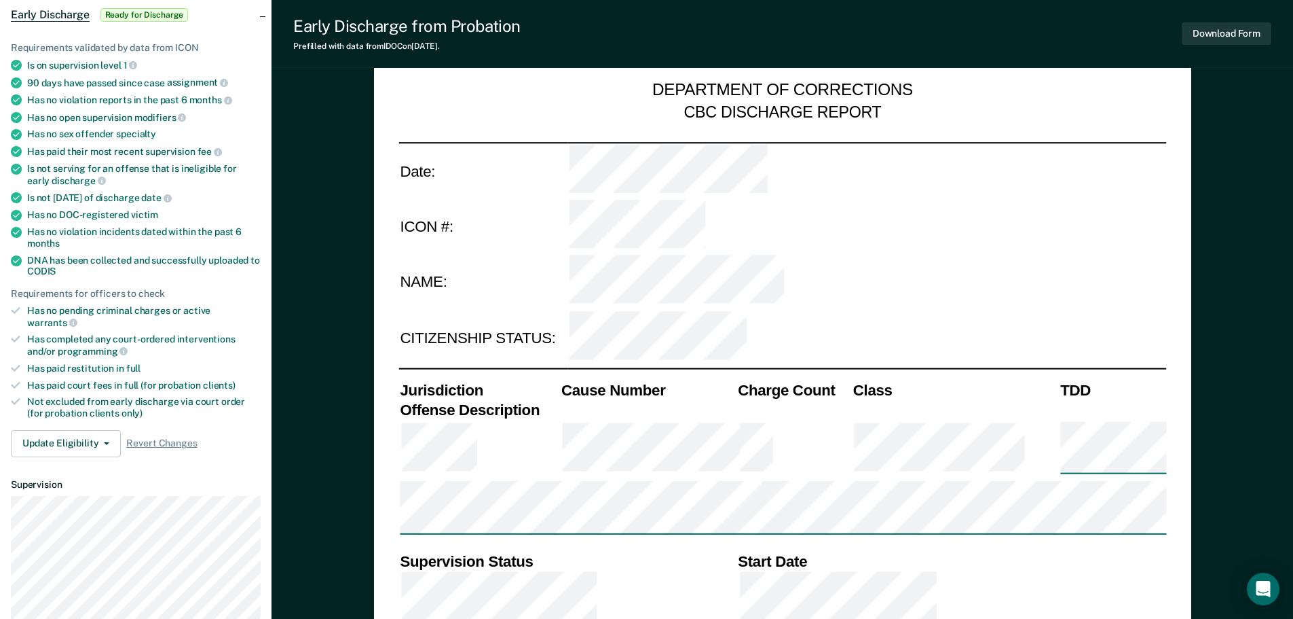
scroll to position [136, 0]
type textarea "x"
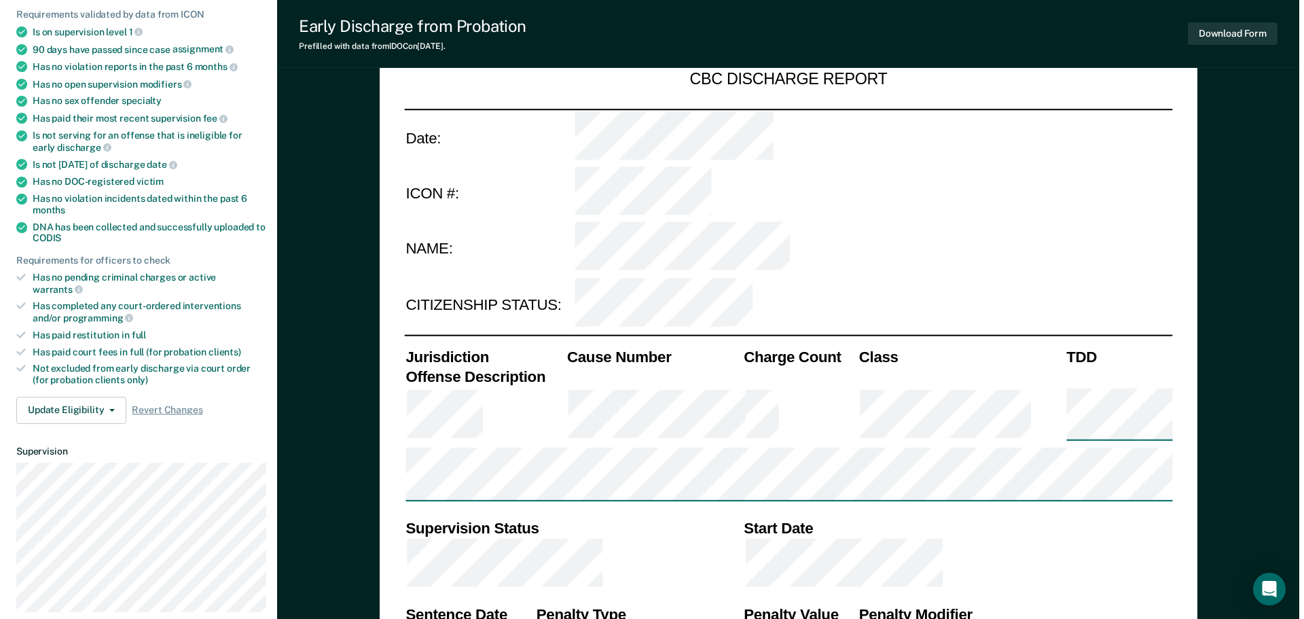
scroll to position [0, 0]
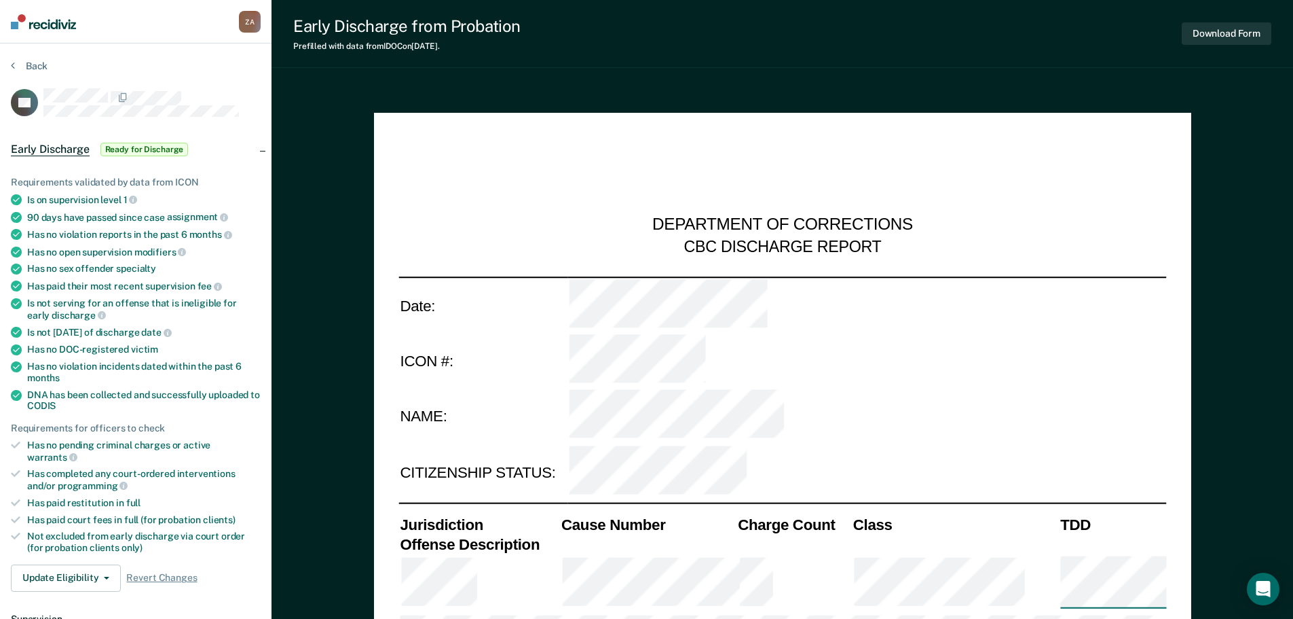
click at [10, 63] on section "Back AE Early Discharge Ready for Discharge Requirements validated by data from…" at bounding box center [136, 488] width 272 height 890
click at [16, 68] on button "Back" at bounding box center [29, 66] width 37 height 12
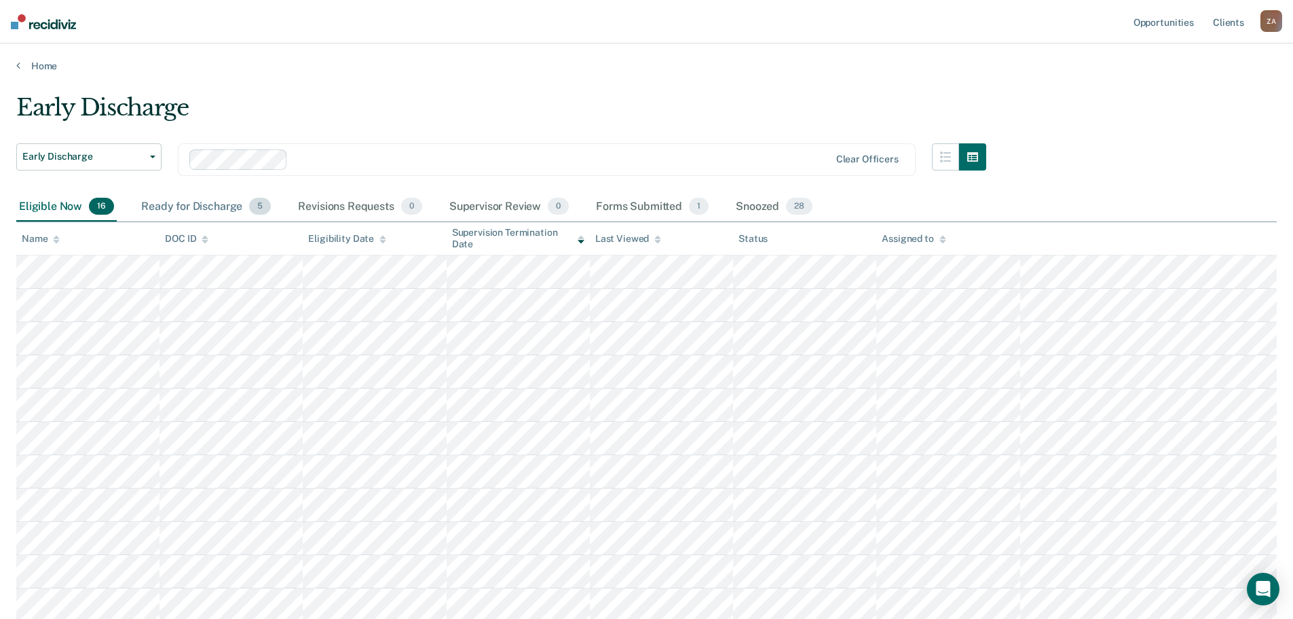
click at [181, 206] on div "Ready for Discharge 5" at bounding box center [206, 207] width 135 height 30
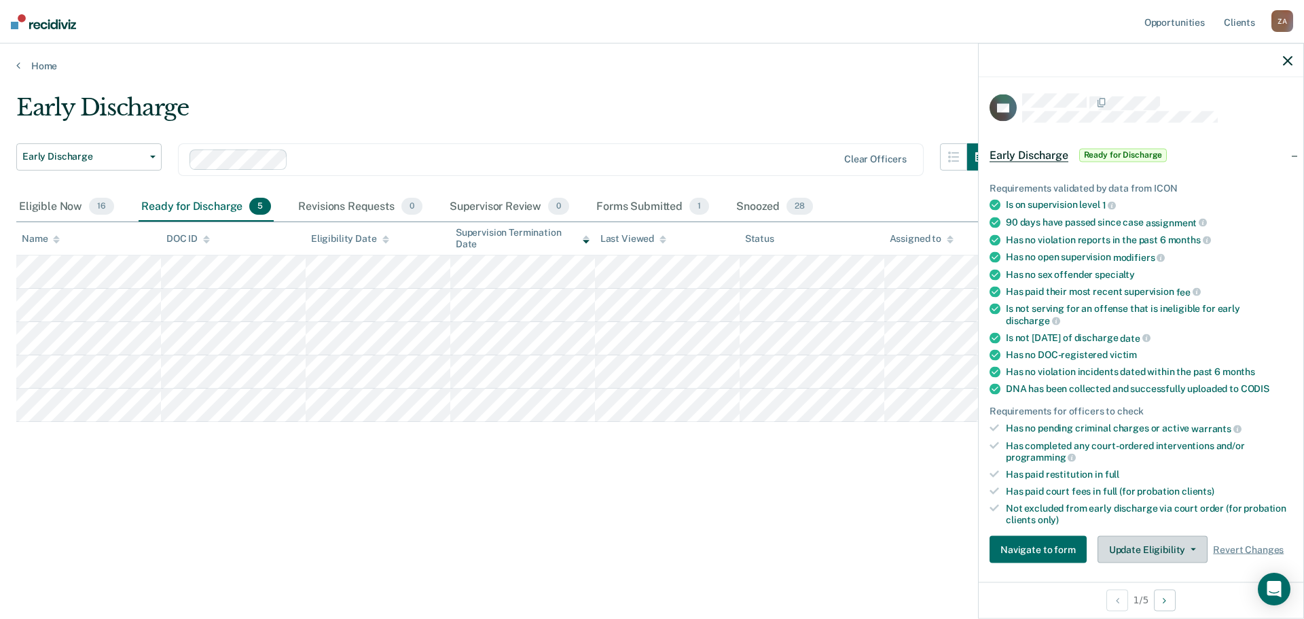
click at [1164, 546] on button "Update Eligibility" at bounding box center [1152, 549] width 110 height 27
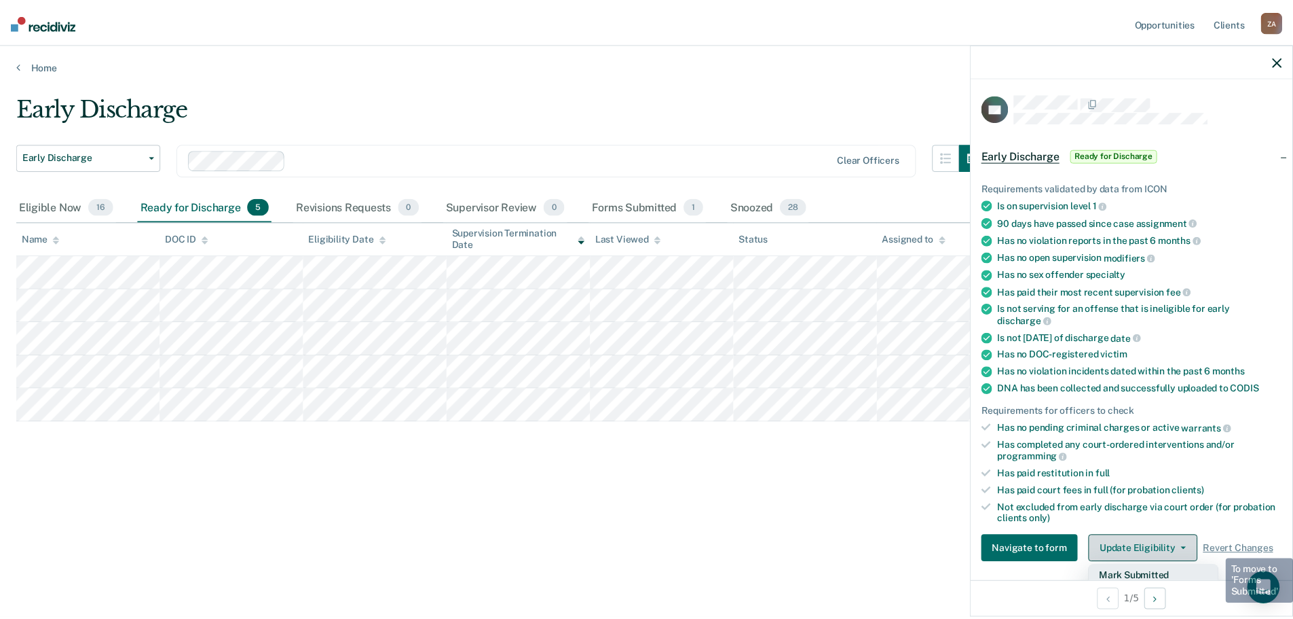
scroll to position [5, 0]
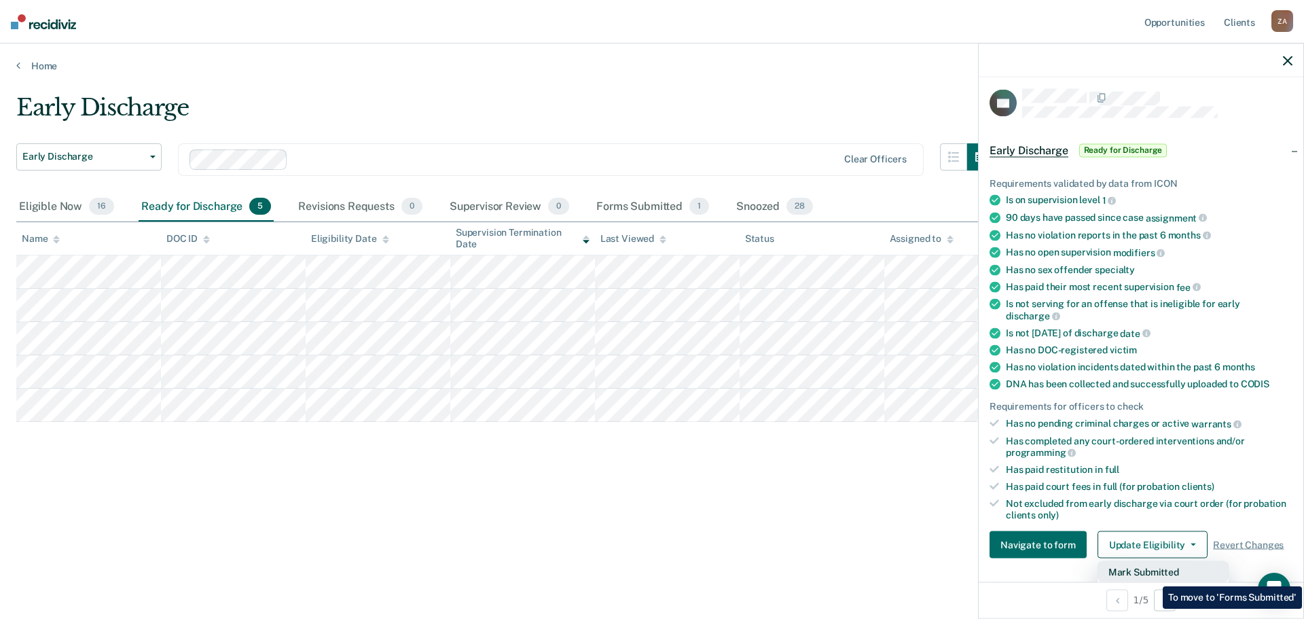
click at [1152, 576] on button "Mark Submitted" at bounding box center [1162, 572] width 131 height 22
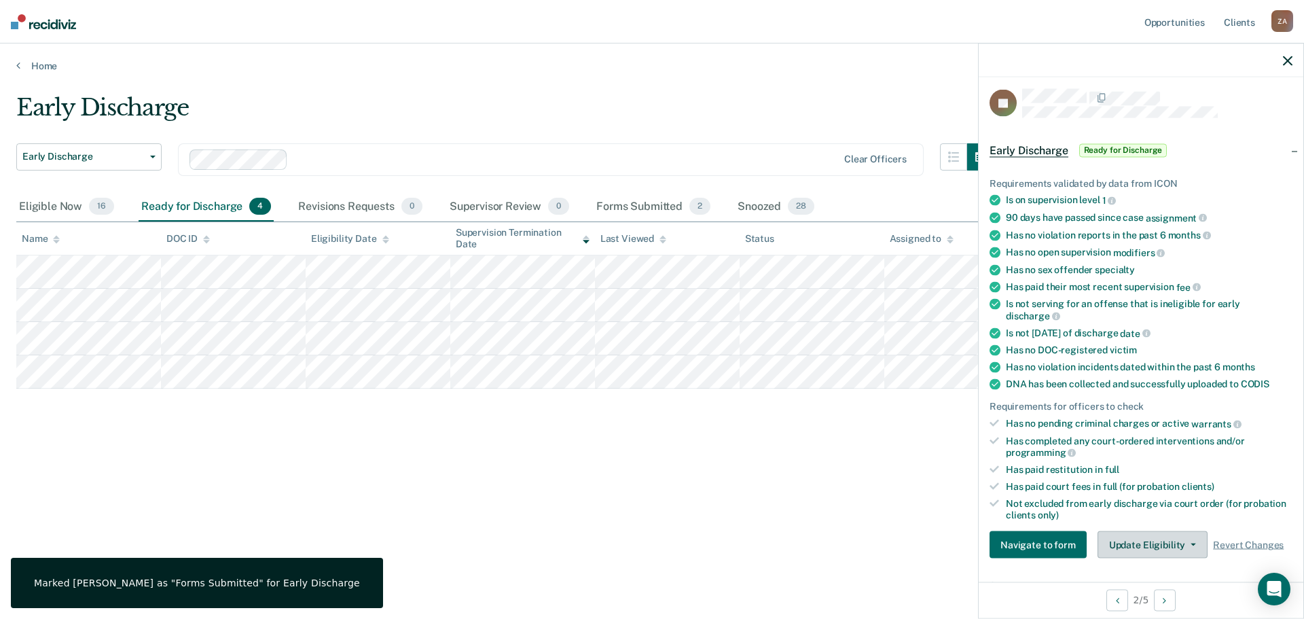
click at [1116, 543] on button "Update Eligibility" at bounding box center [1152, 544] width 110 height 27
click at [1153, 567] on button "Mark Submitted" at bounding box center [1162, 572] width 131 height 22
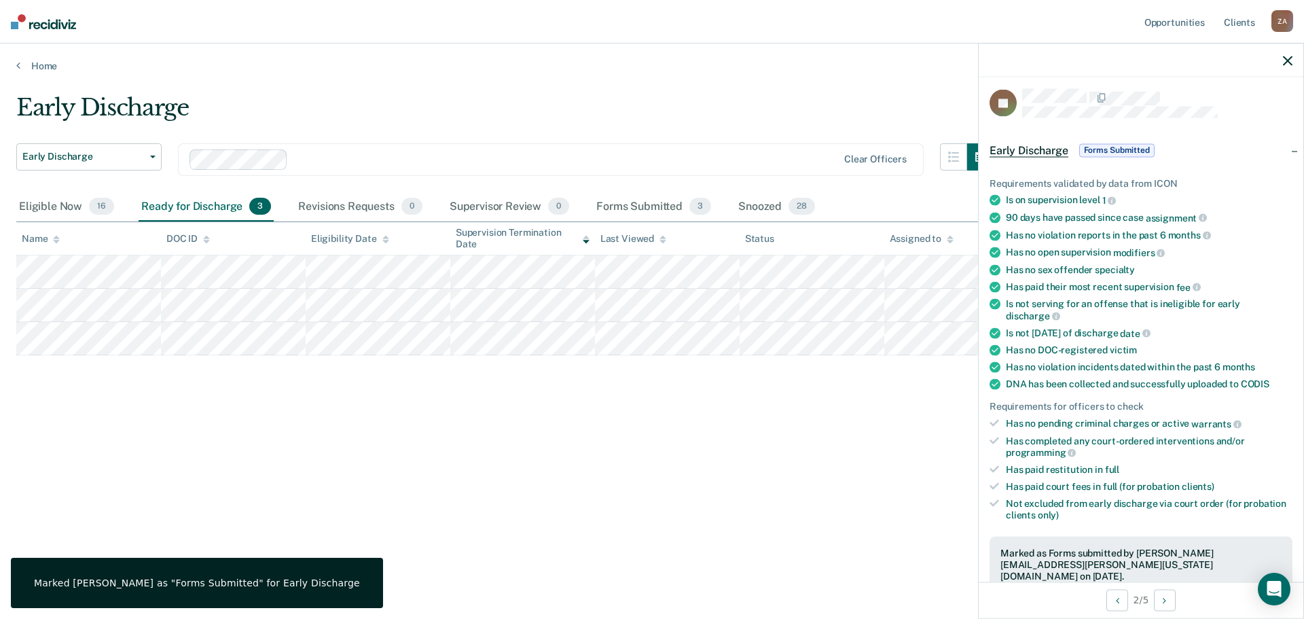
click at [643, 434] on div "Early Discharge Early Discharge Early Discharge Clear officers Eligible Now 16 …" at bounding box center [651, 305] width 1271 height 423
click at [29, 206] on div "Eligible Now 16" at bounding box center [66, 207] width 100 height 30
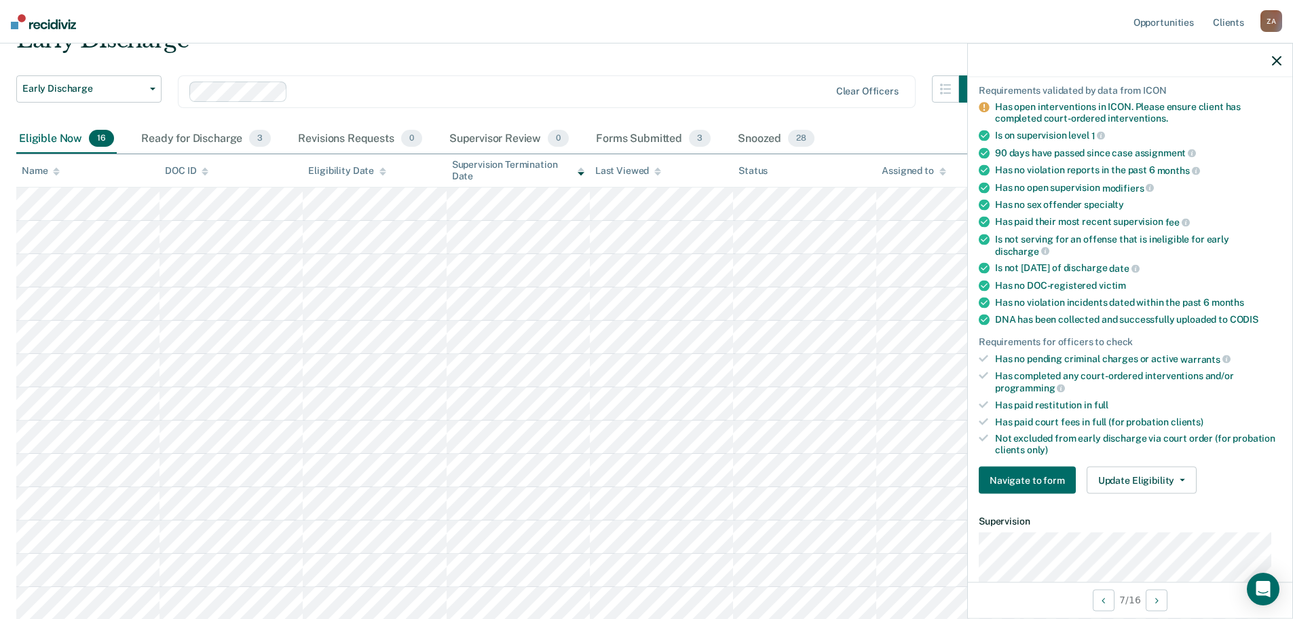
scroll to position [141, 0]
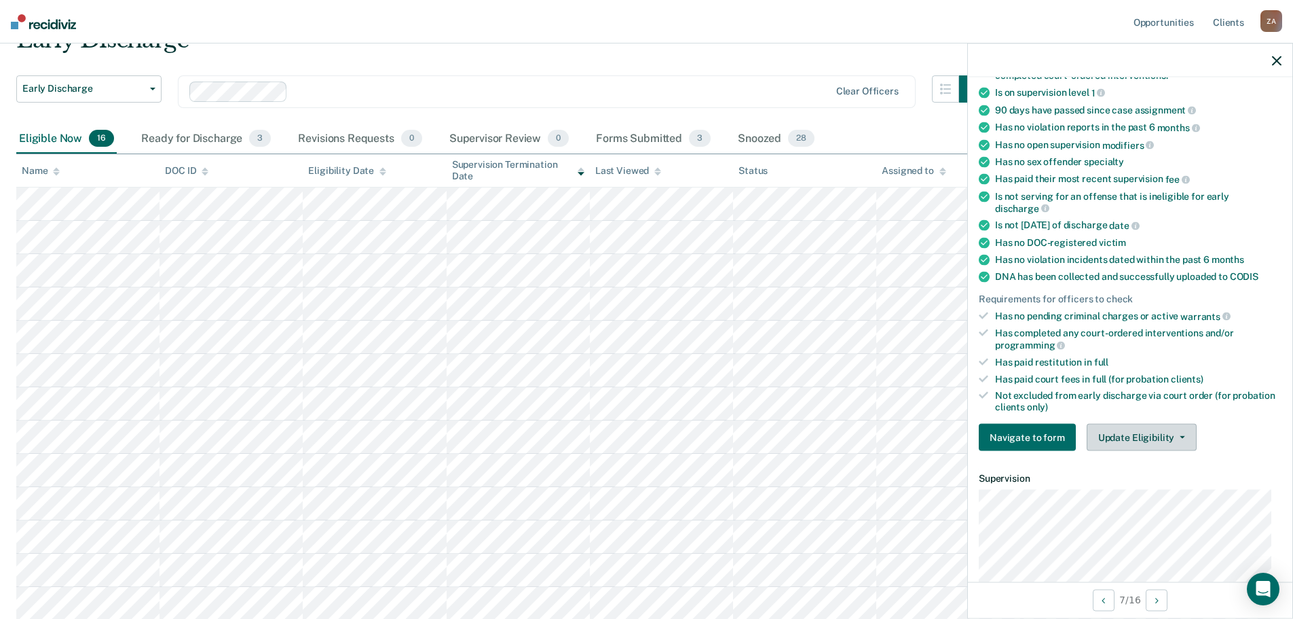
click at [1134, 435] on button "Update Eligibility" at bounding box center [1142, 437] width 110 height 27
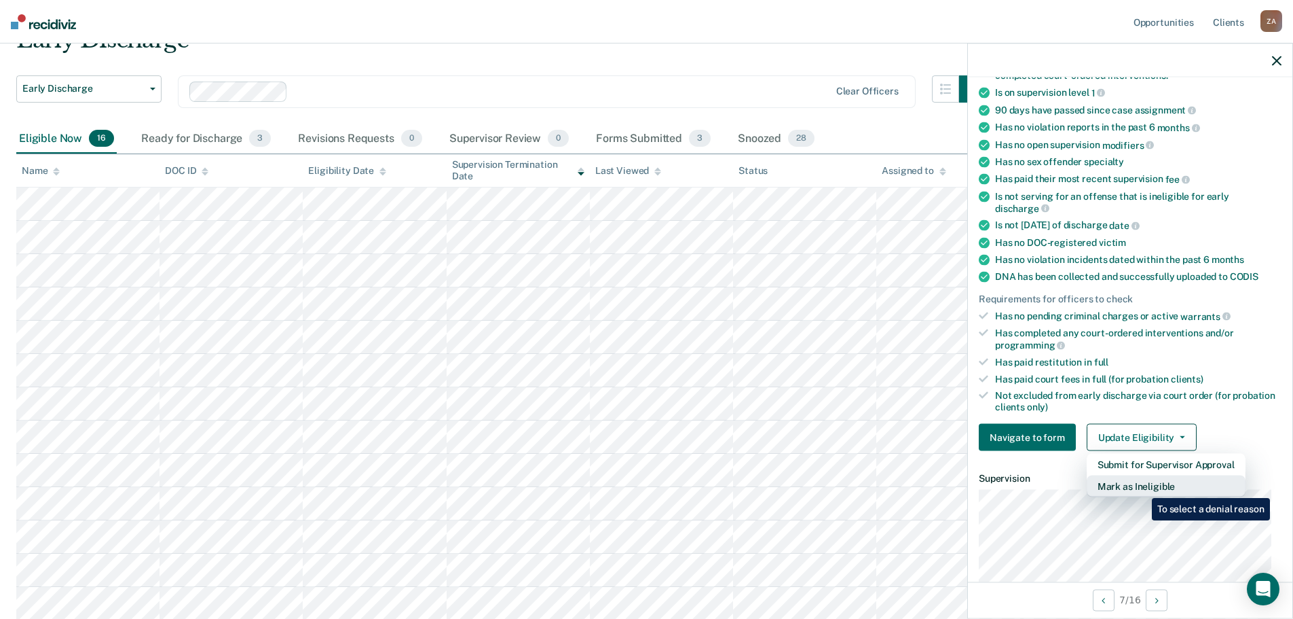
click at [1142, 488] on button "Mark as Ineligible" at bounding box center [1166, 486] width 159 height 22
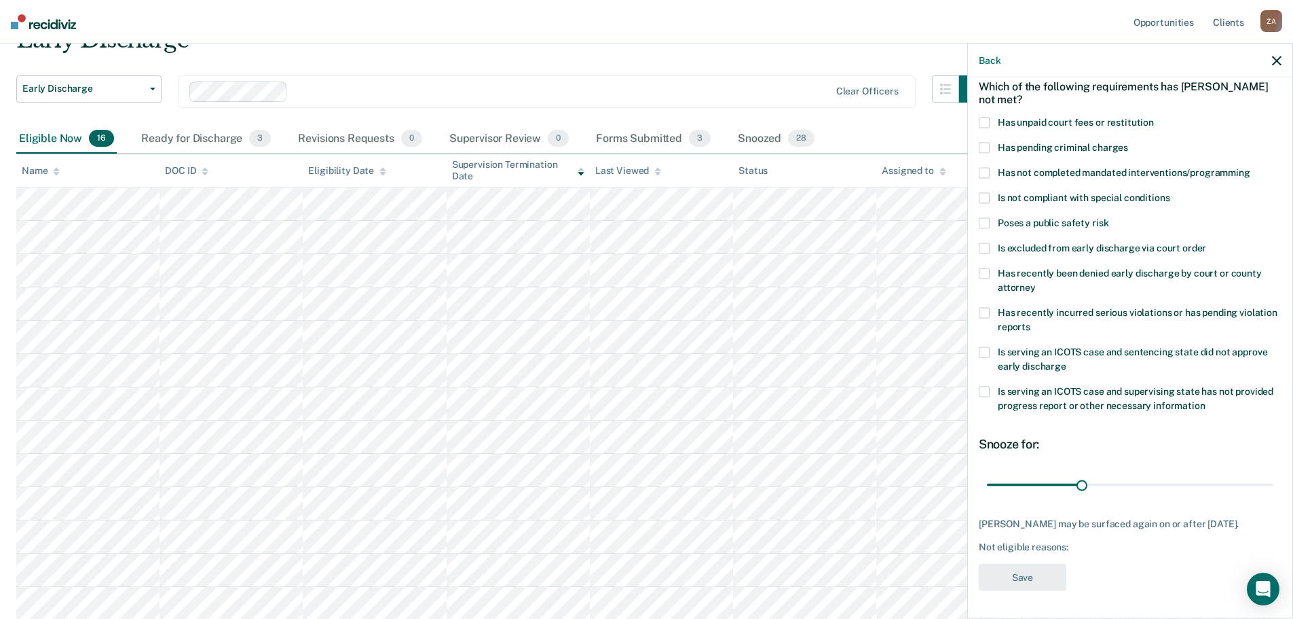
scroll to position [62, 0]
drag, startPoint x: 1082, startPoint y: 490, endPoint x: 1325, endPoint y: 484, distance: 243.8
type input "90"
click at [1274, 484] on input "range" at bounding box center [1130, 486] width 287 height 24
click at [989, 126] on span at bounding box center [984, 124] width 11 height 11
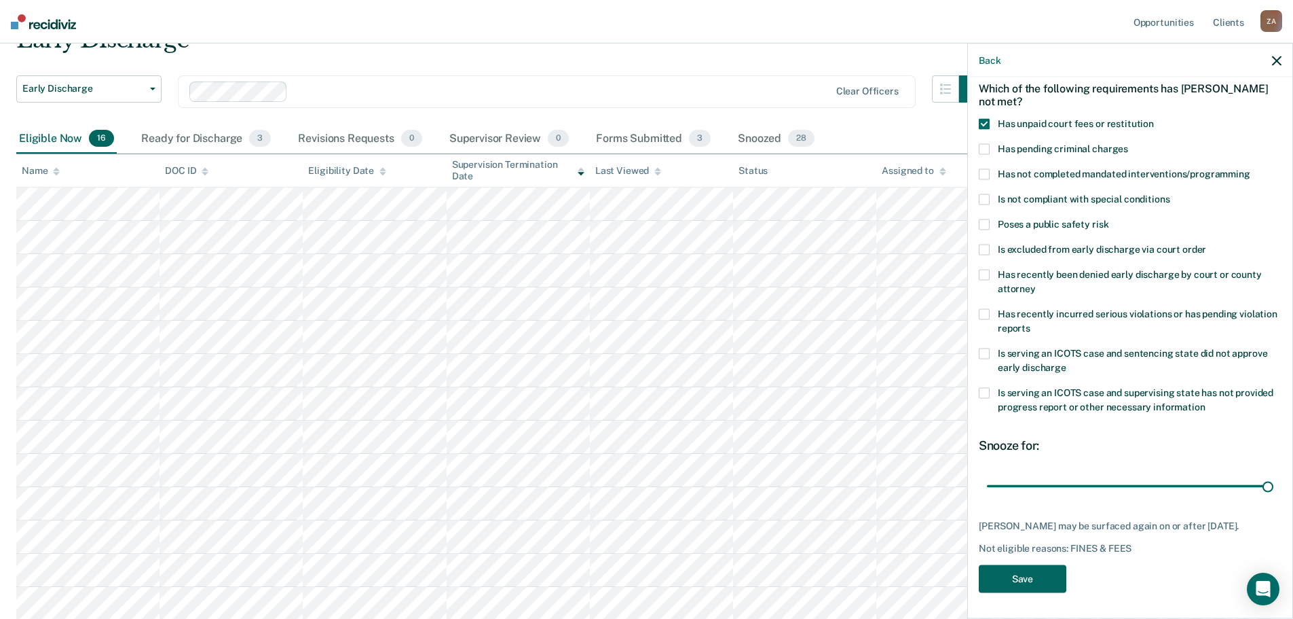
click at [1037, 577] on button "Save" at bounding box center [1023, 579] width 88 height 28
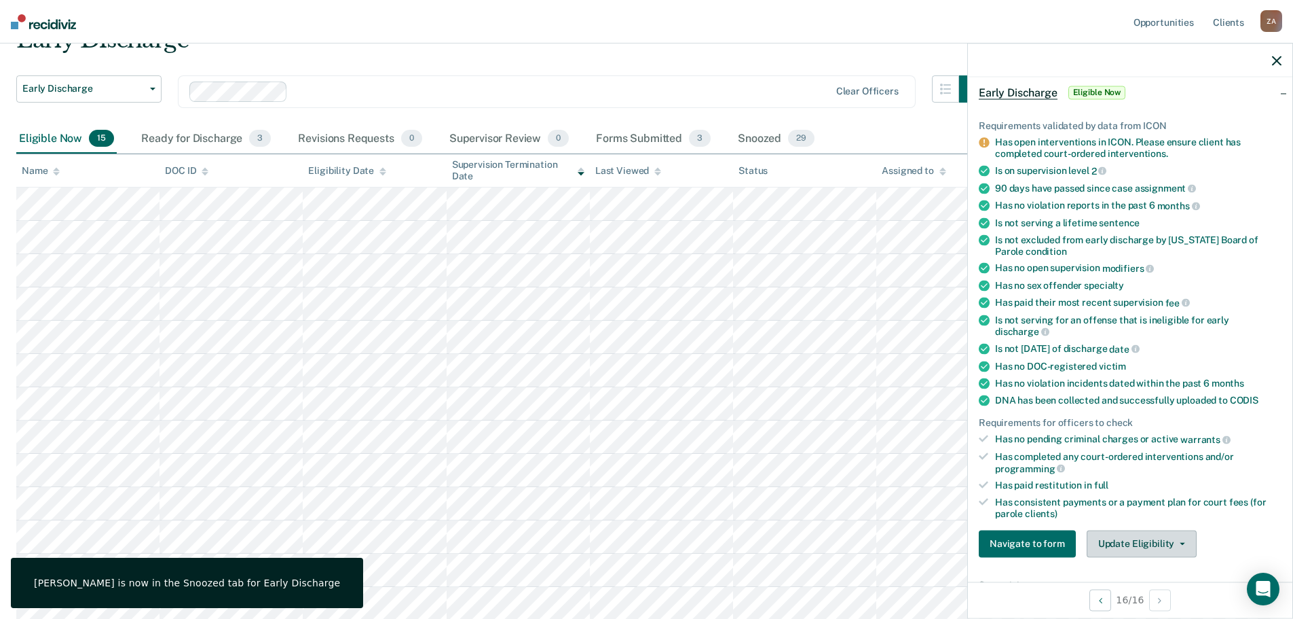
click at [1114, 544] on button "Update Eligibility" at bounding box center [1142, 543] width 110 height 27
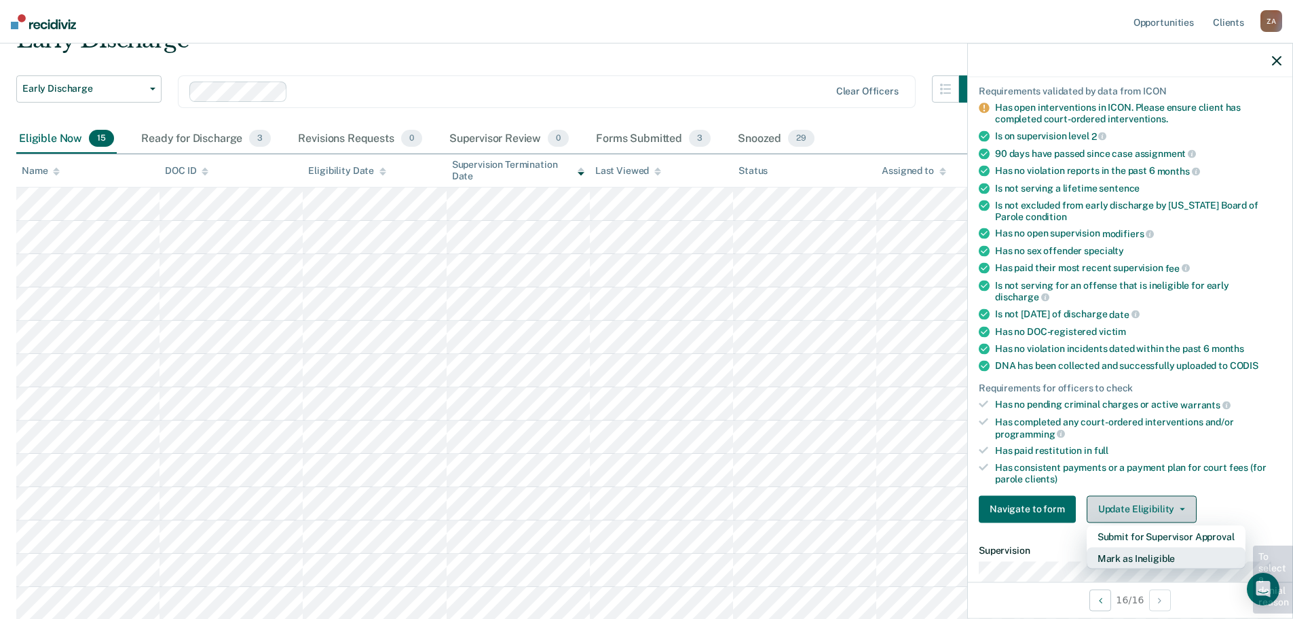
scroll to position [130, 0]
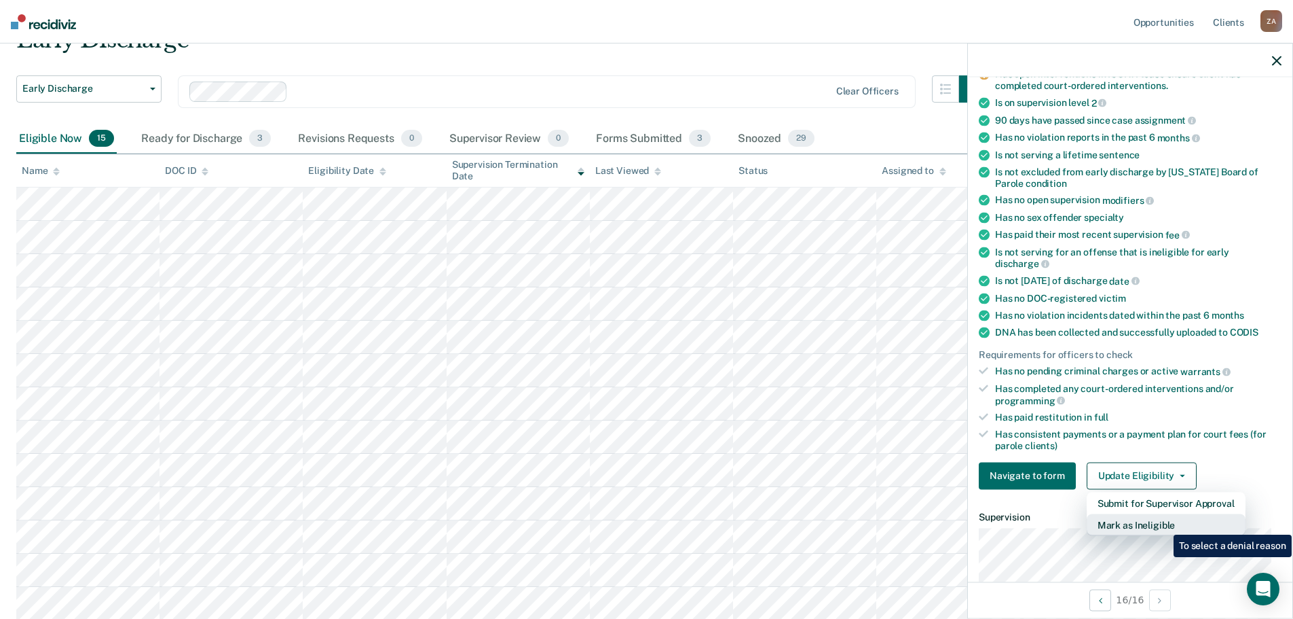
click at [1164, 524] on button "Mark as Ineligible" at bounding box center [1166, 524] width 159 height 22
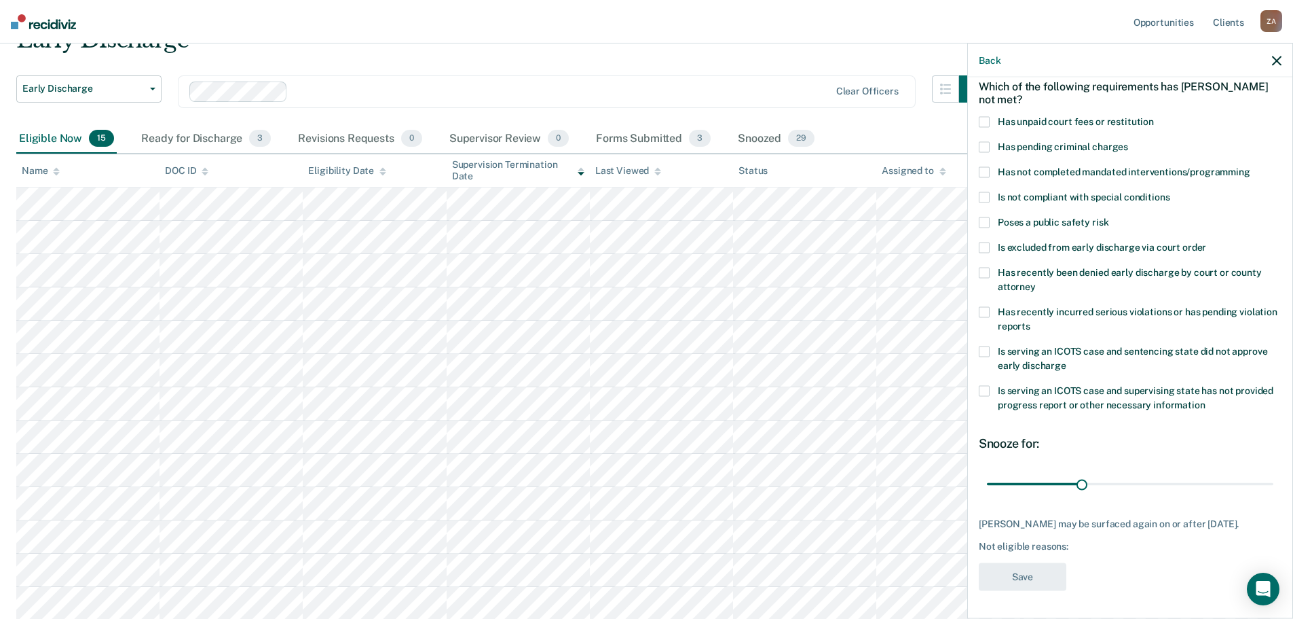
click at [989, 167] on span at bounding box center [984, 172] width 11 height 11
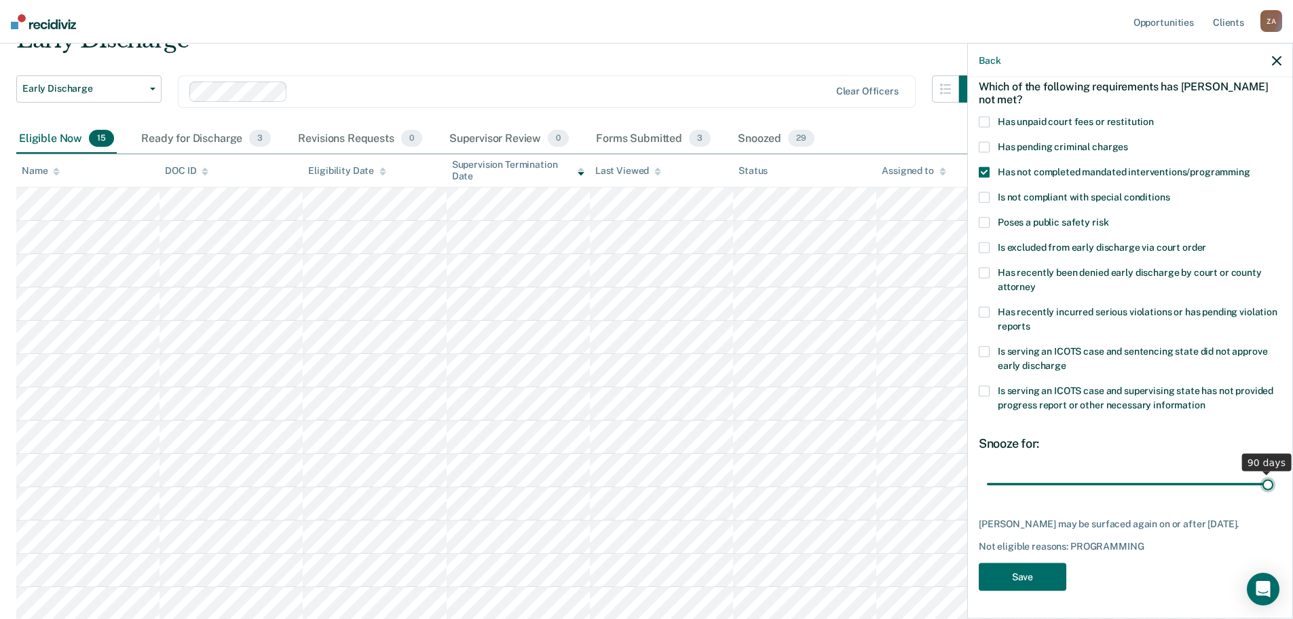
drag, startPoint x: 1078, startPoint y: 473, endPoint x: 1272, endPoint y: 458, distance: 194.8
type input "90"
click at [1272, 472] on input "range" at bounding box center [1130, 484] width 287 height 24
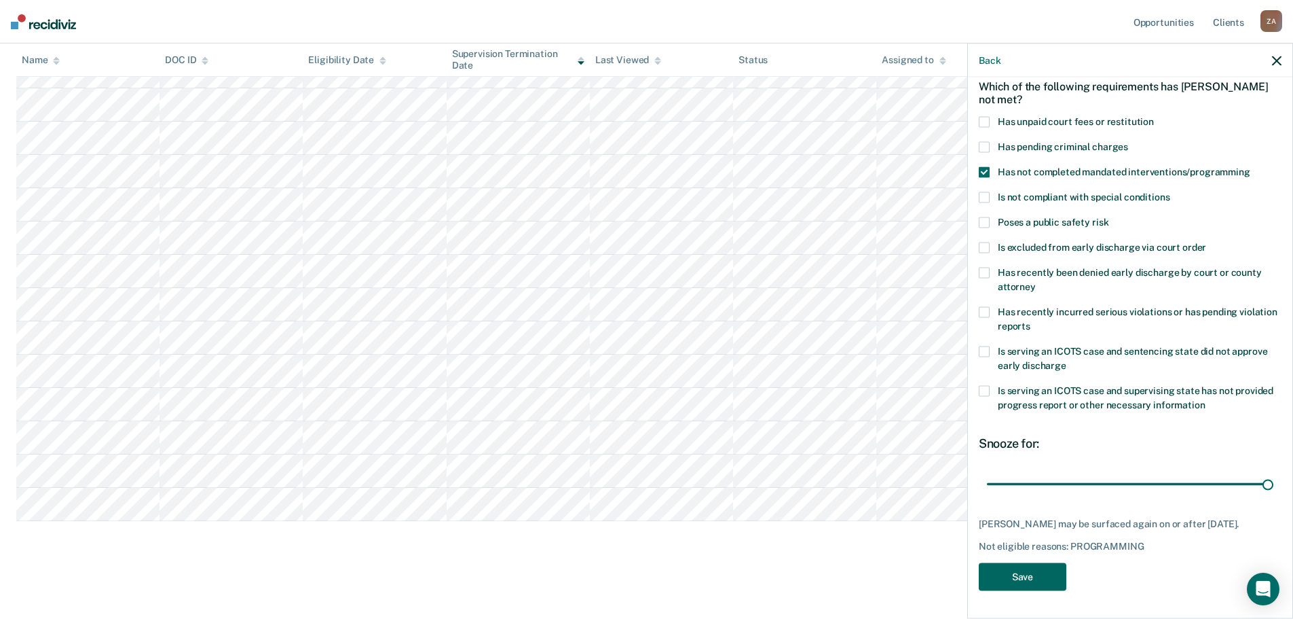
click at [1035, 575] on button "Save" at bounding box center [1023, 577] width 88 height 28
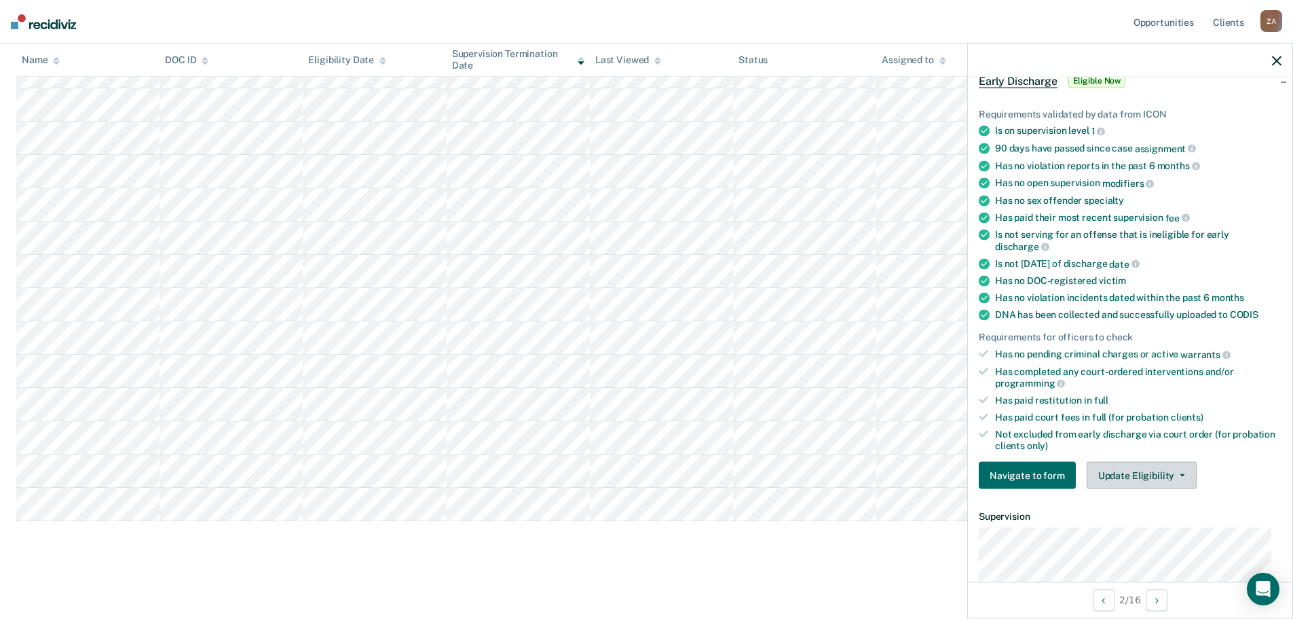
click at [1141, 473] on button "Update Eligibility" at bounding box center [1142, 475] width 110 height 27
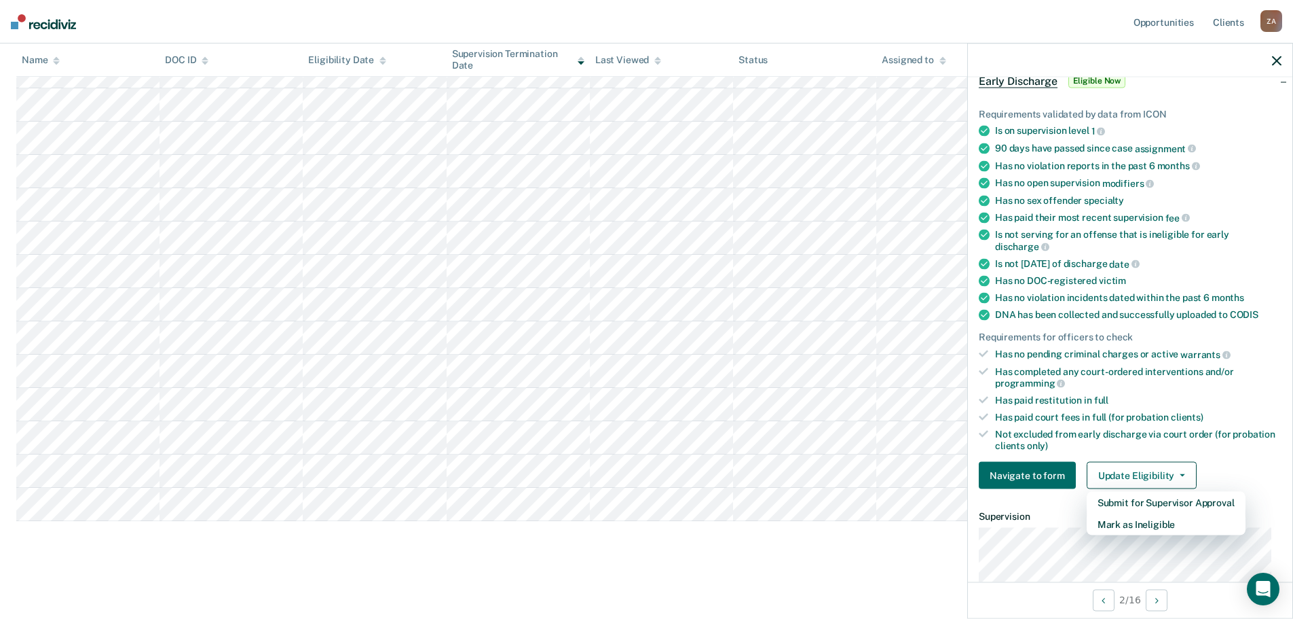
click at [1216, 342] on ul "Requirements validated by data from ICON Is on supervision level 1 90 days have…" at bounding box center [1130, 279] width 303 height 343
click at [1277, 61] on icon "button" at bounding box center [1277, 61] width 10 height 10
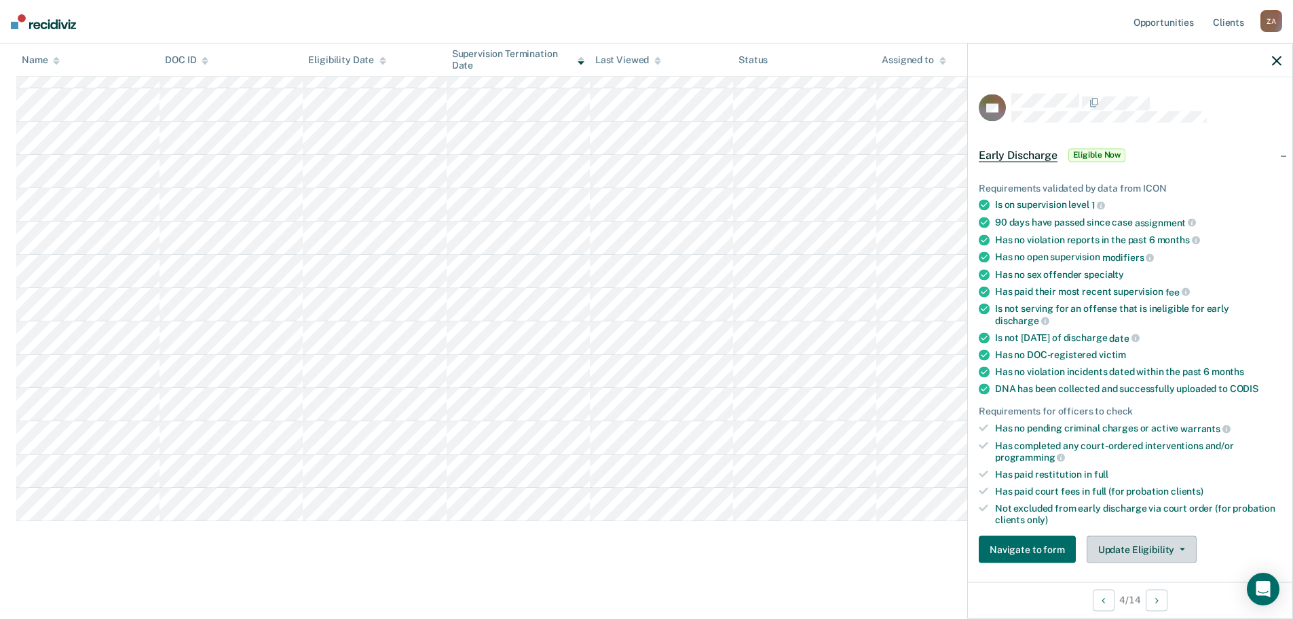
click at [1163, 552] on button "Update Eligibility" at bounding box center [1142, 549] width 110 height 27
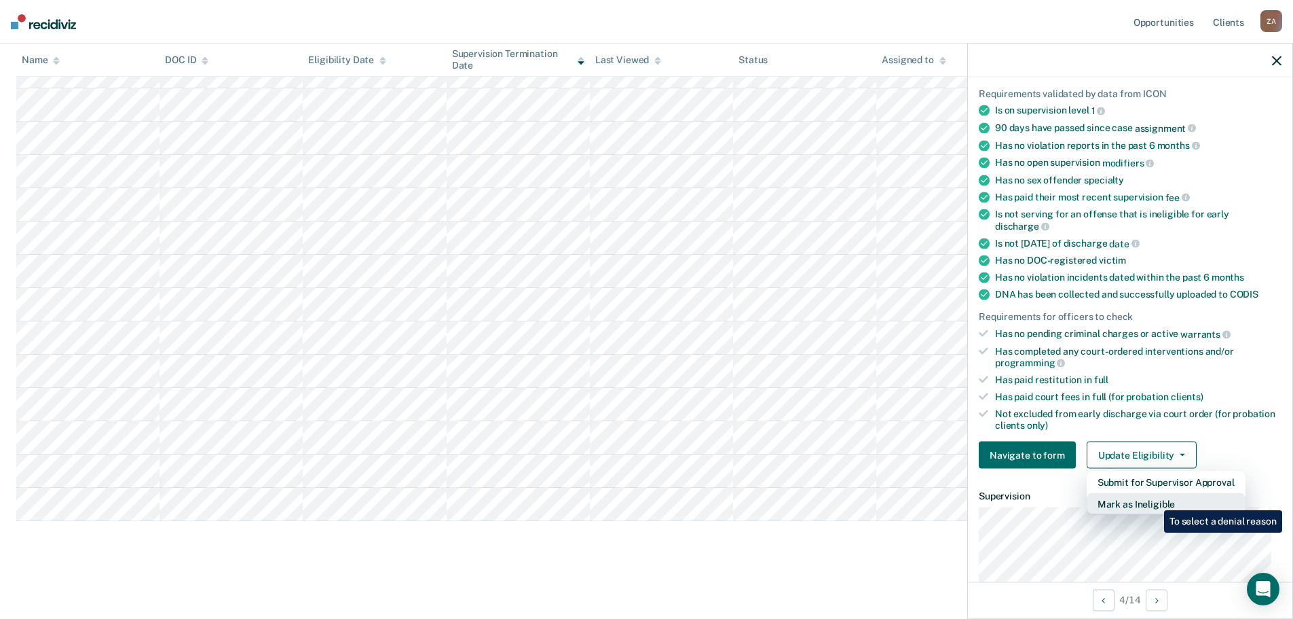
click at [1154, 499] on button "Mark as Ineligible" at bounding box center [1166, 504] width 159 height 22
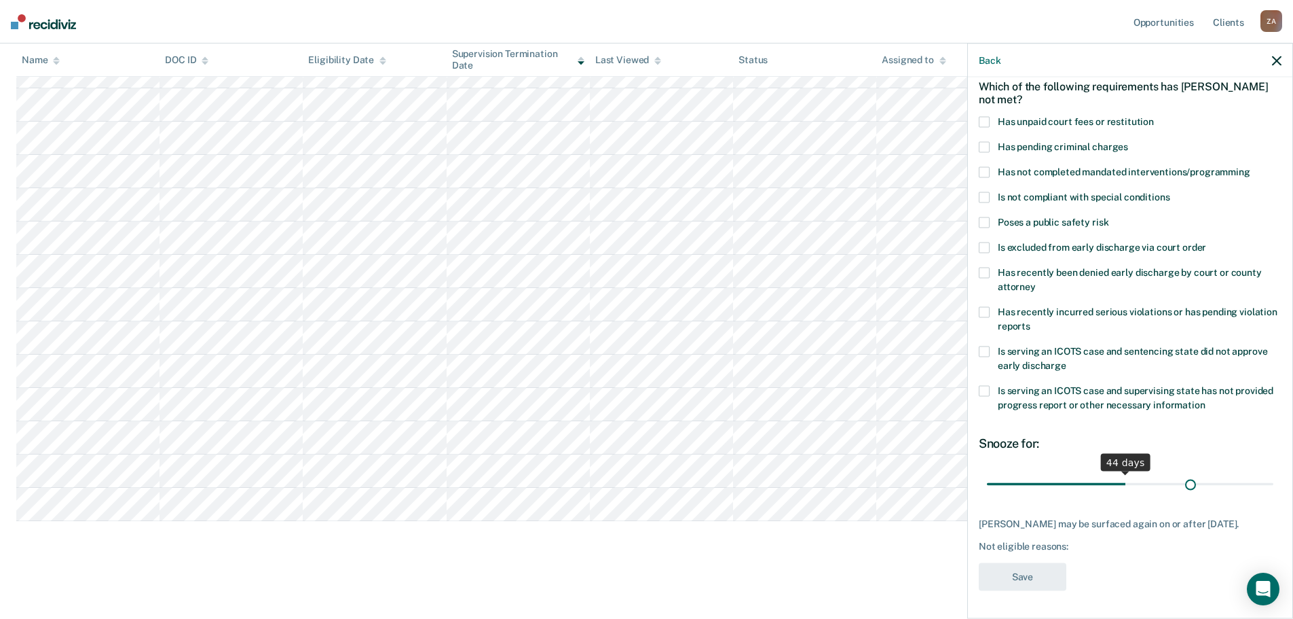
scroll to position [62, 0]
drag, startPoint x: 1076, startPoint y: 473, endPoint x: 1404, endPoint y: 454, distance: 328.5
type input "90"
click at [1274, 474] on input "range" at bounding box center [1130, 486] width 287 height 24
click at [991, 122] on label "Has unpaid court fees or restitution" at bounding box center [1130, 126] width 303 height 14
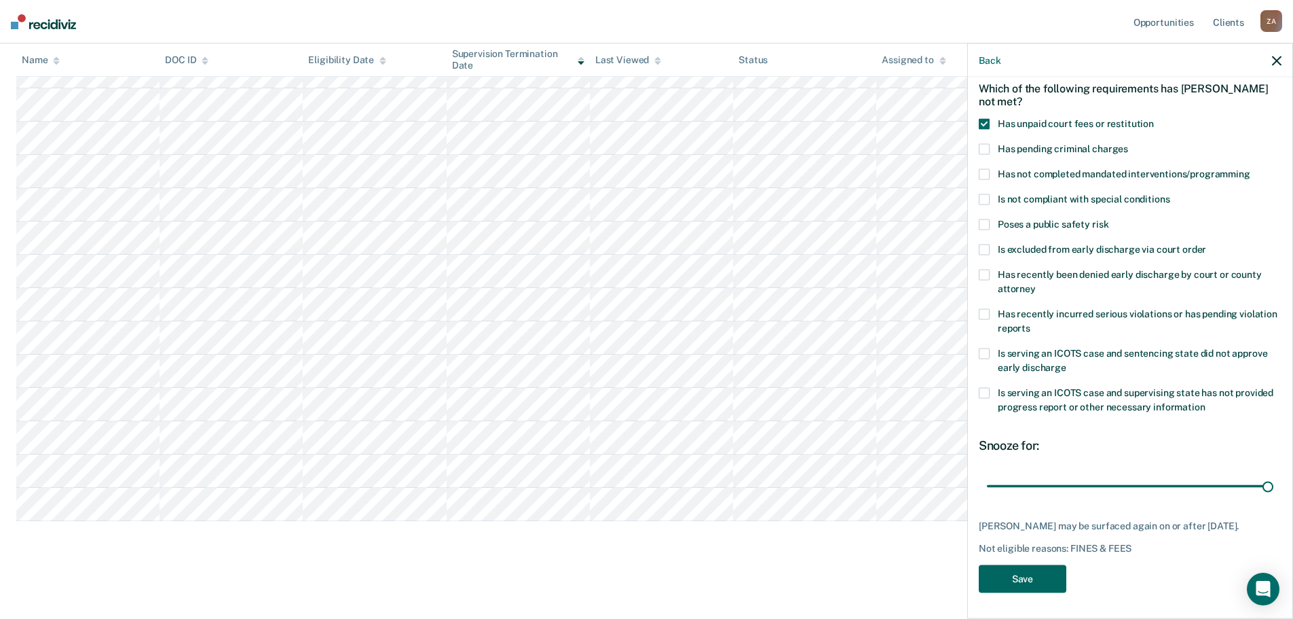
click at [1035, 574] on button "Save" at bounding box center [1023, 579] width 88 height 28
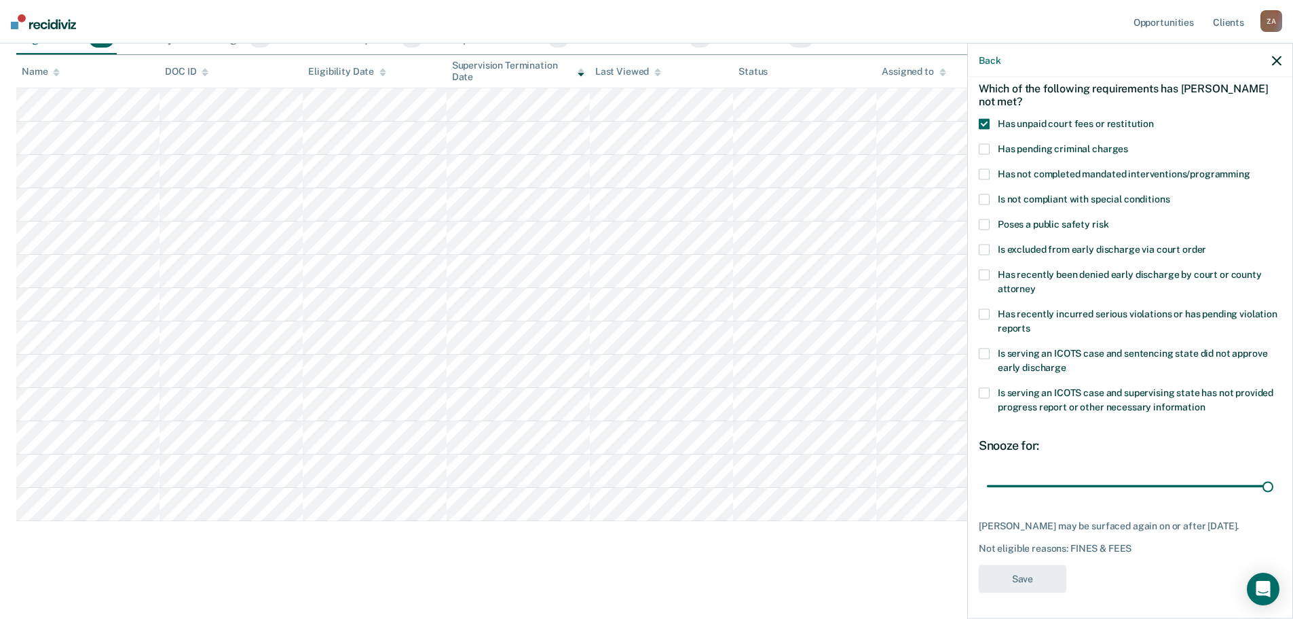
scroll to position [167, 0]
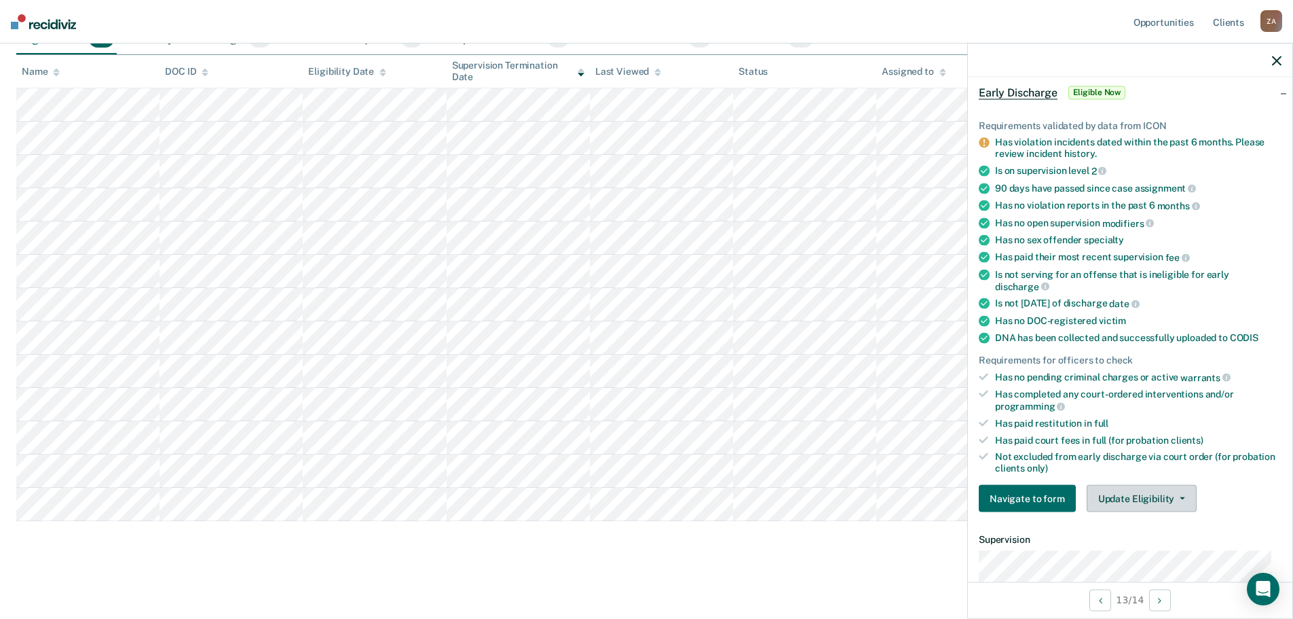
click at [1172, 508] on button "Update Eligibility" at bounding box center [1142, 498] width 110 height 27
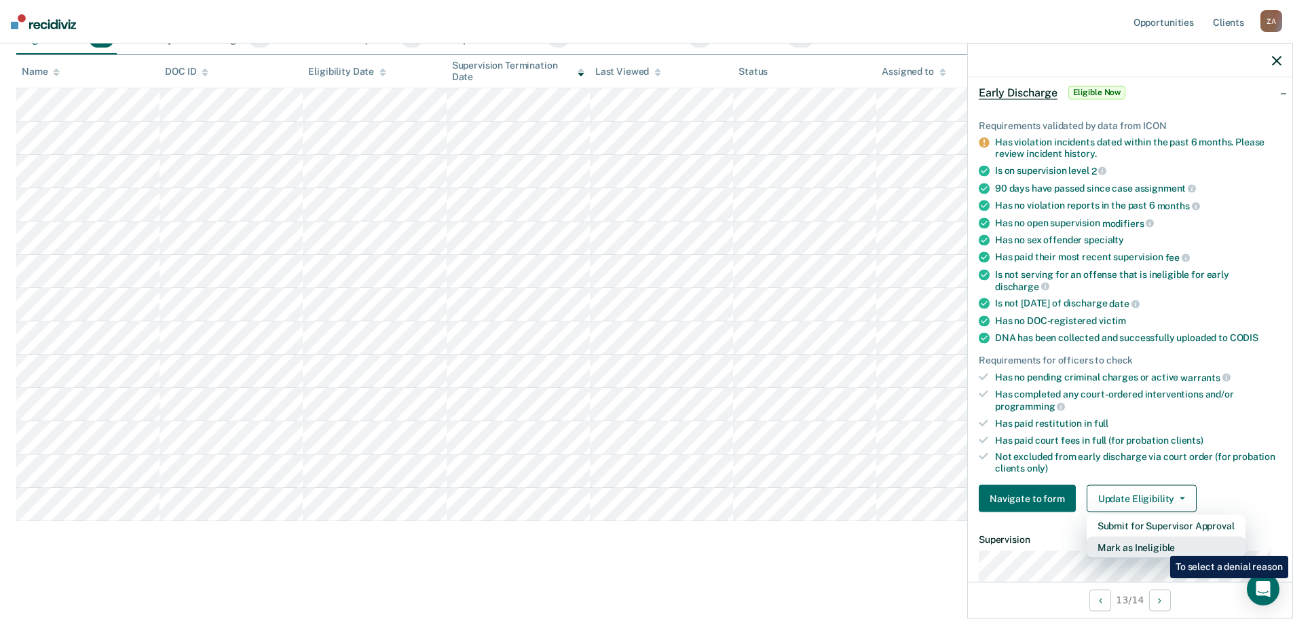
click at [1160, 545] on button "Mark as Ineligible" at bounding box center [1166, 547] width 159 height 22
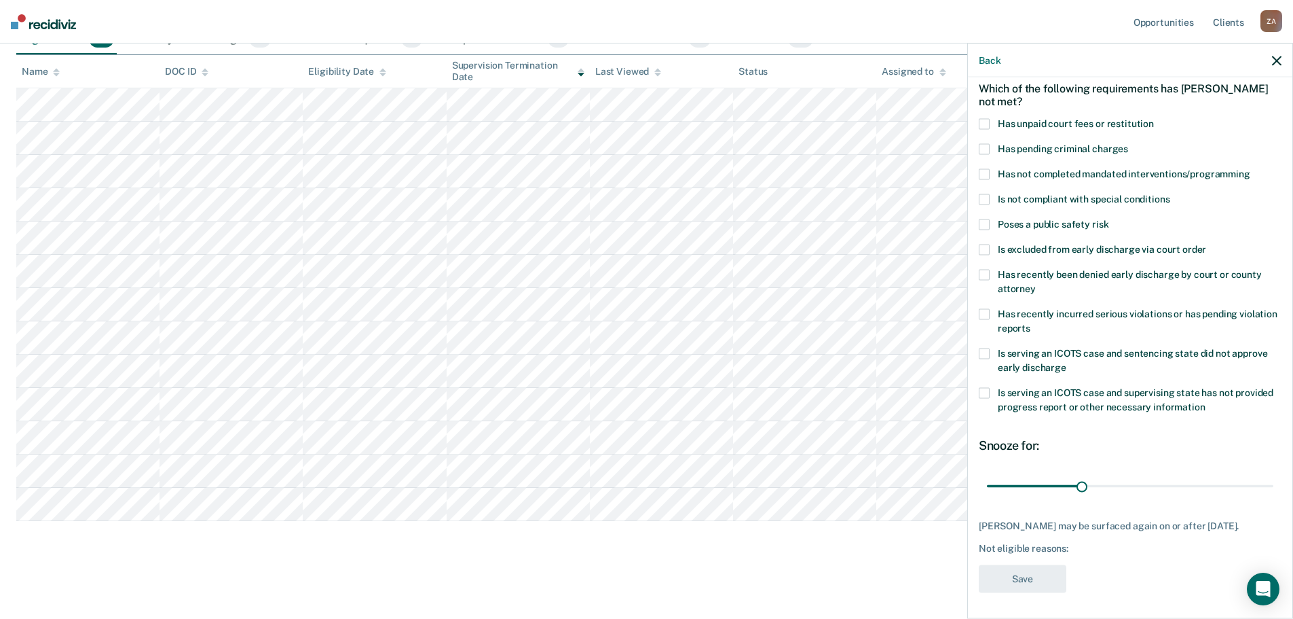
click at [987, 309] on span at bounding box center [984, 314] width 11 height 11
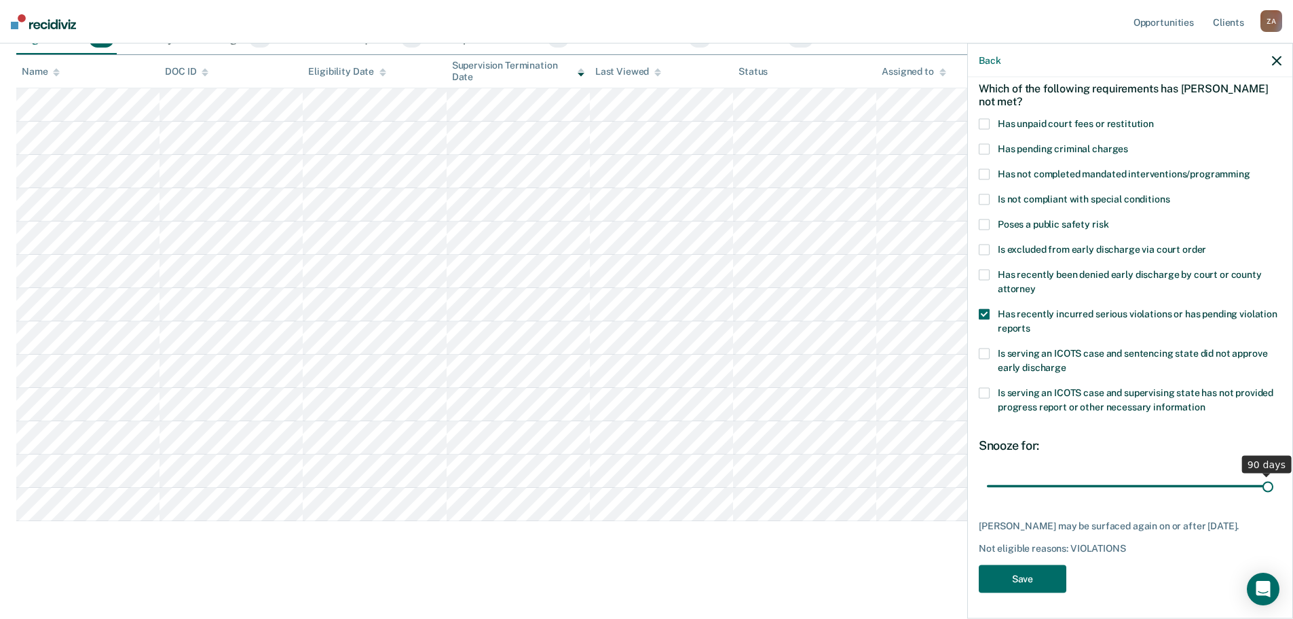
drag, startPoint x: 1082, startPoint y: 485, endPoint x: 1439, endPoint y: 471, distance: 356.7
type input "90"
click at [1274, 474] on input "range" at bounding box center [1130, 486] width 287 height 24
click at [1035, 588] on button "Save" at bounding box center [1023, 579] width 88 height 28
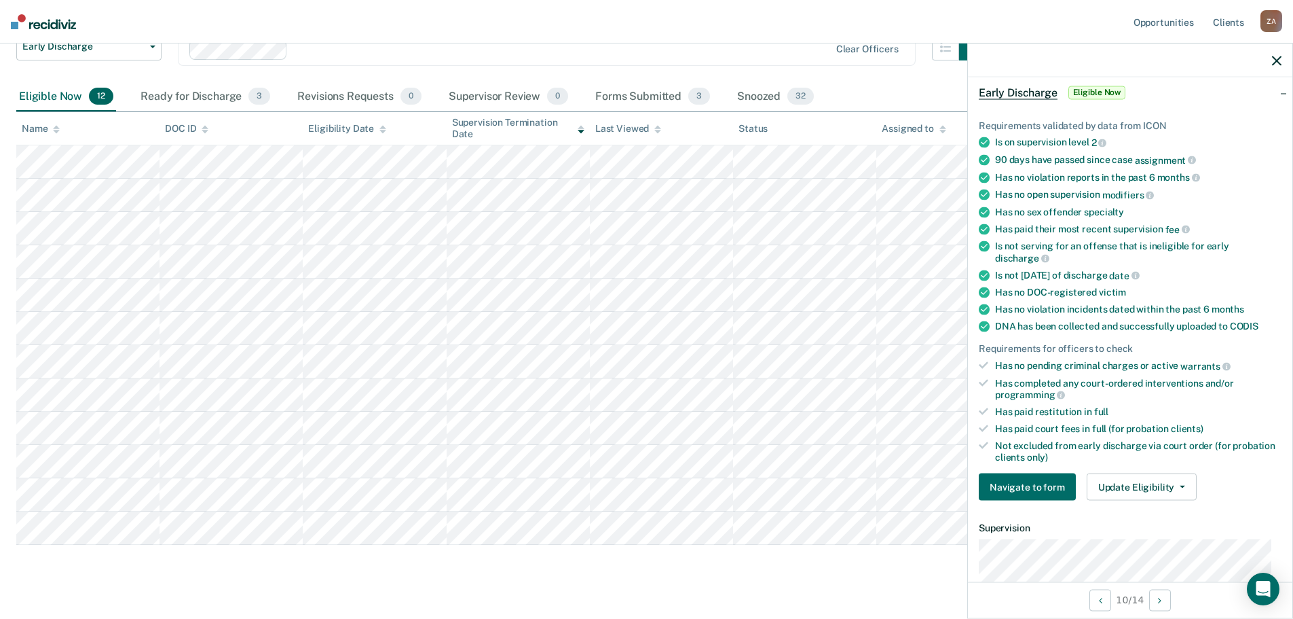
scroll to position [134, 0]
